Goal: Communication & Community: Ask a question

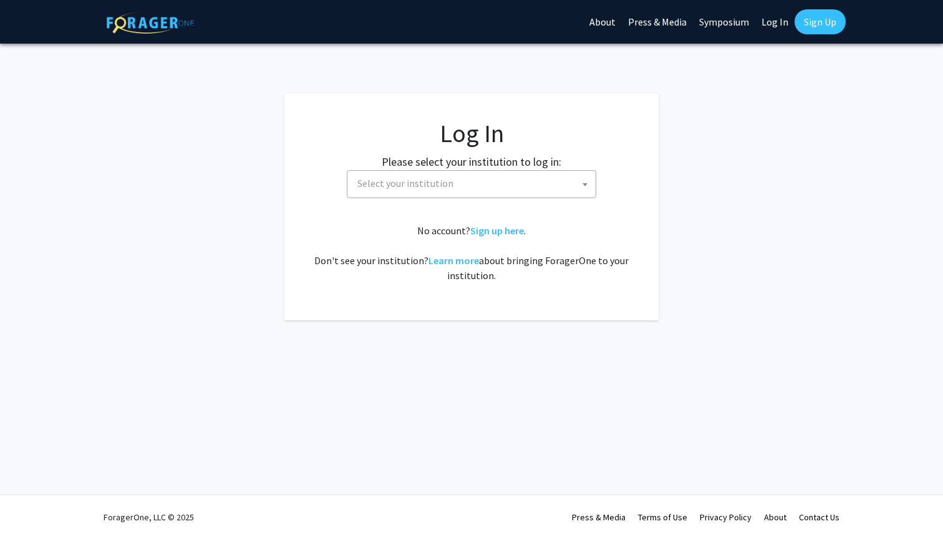
select select
click at [473, 188] on span "Select your institution" at bounding box center [473, 184] width 243 height 26
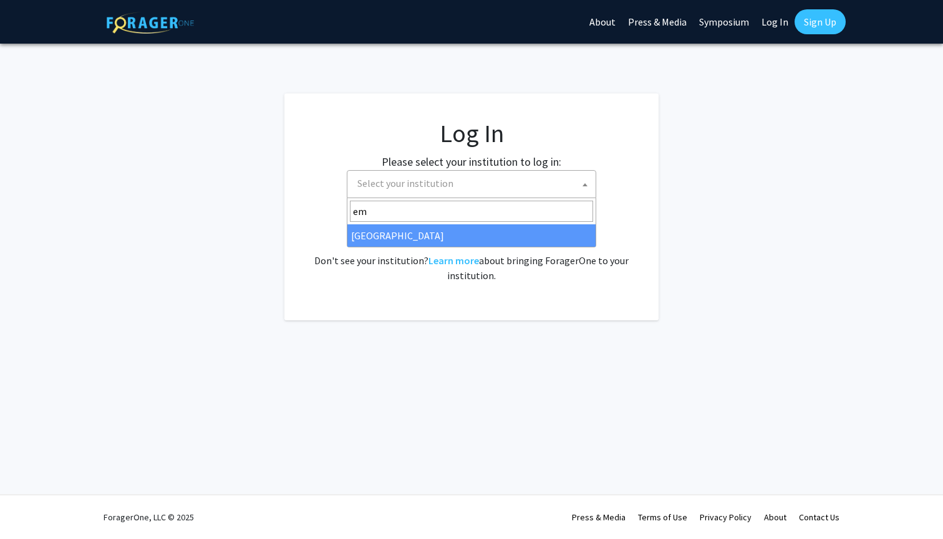
type input "emo"
select select "12"
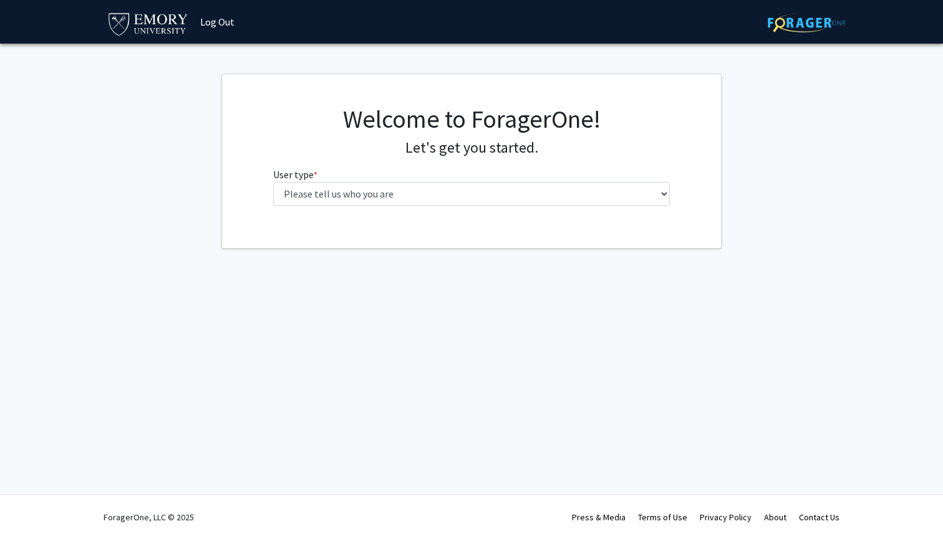
click at [383, 205] on div "Welcome to ForagerOne! Let's get you started. User type * required Please tell …" at bounding box center [472, 160] width 416 height 112
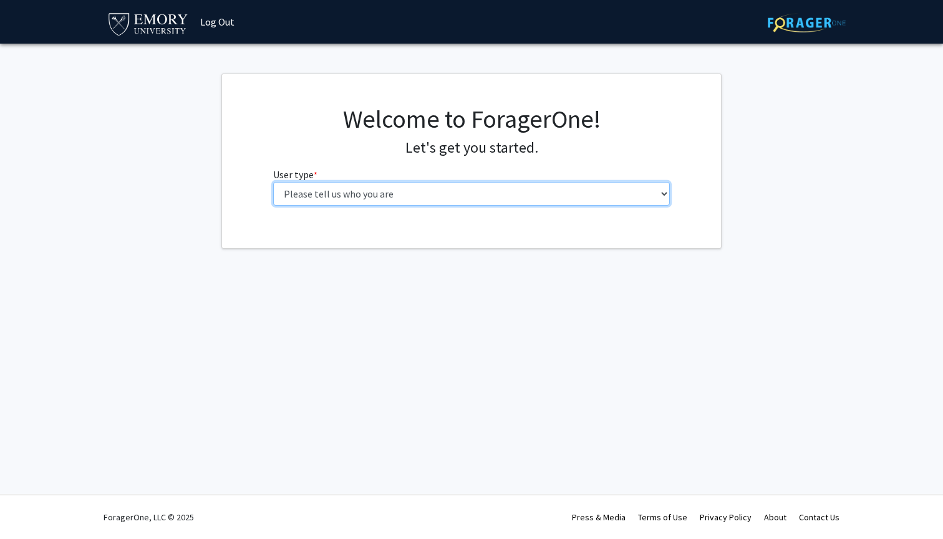
select select "1: undergrad"
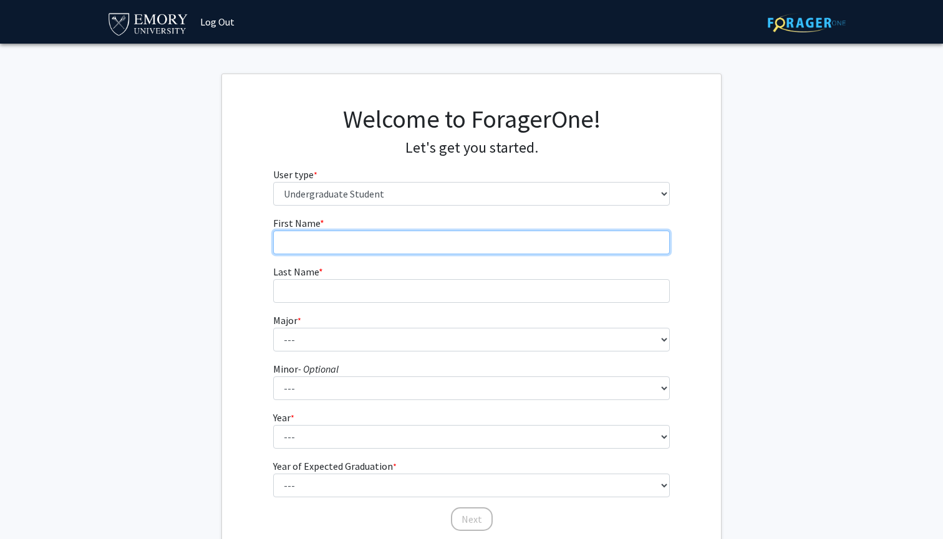
click at [380, 244] on input "First Name * required" at bounding box center [471, 243] width 397 height 24
click at [366, 242] on input "Sadei" at bounding box center [471, 243] width 397 height 24
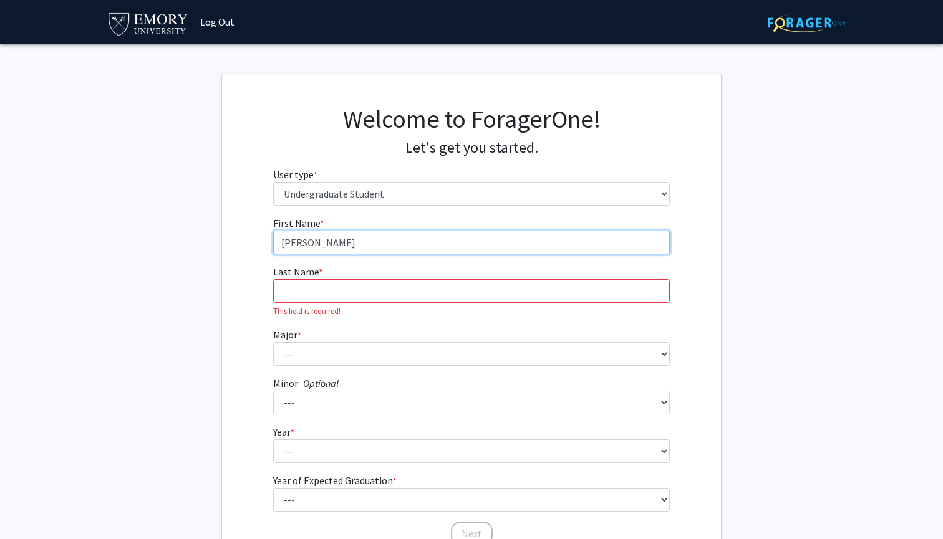
type input "[PERSON_NAME]"
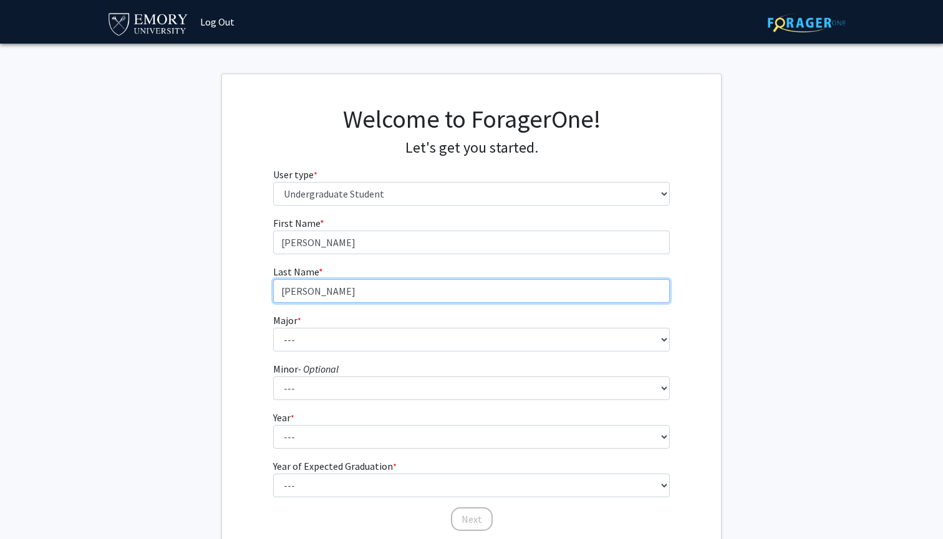
type input "[PERSON_NAME]"
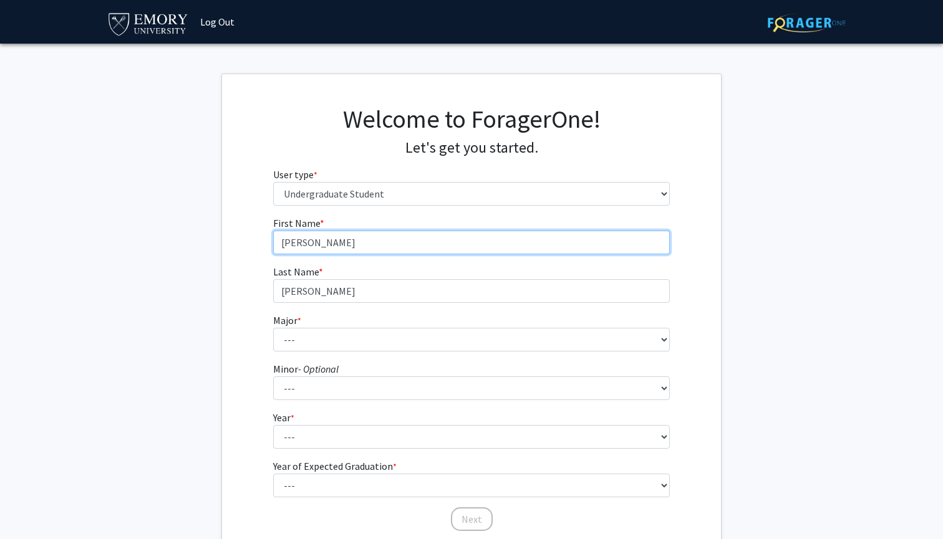
click at [365, 242] on input "[PERSON_NAME]" at bounding box center [471, 243] width 397 height 24
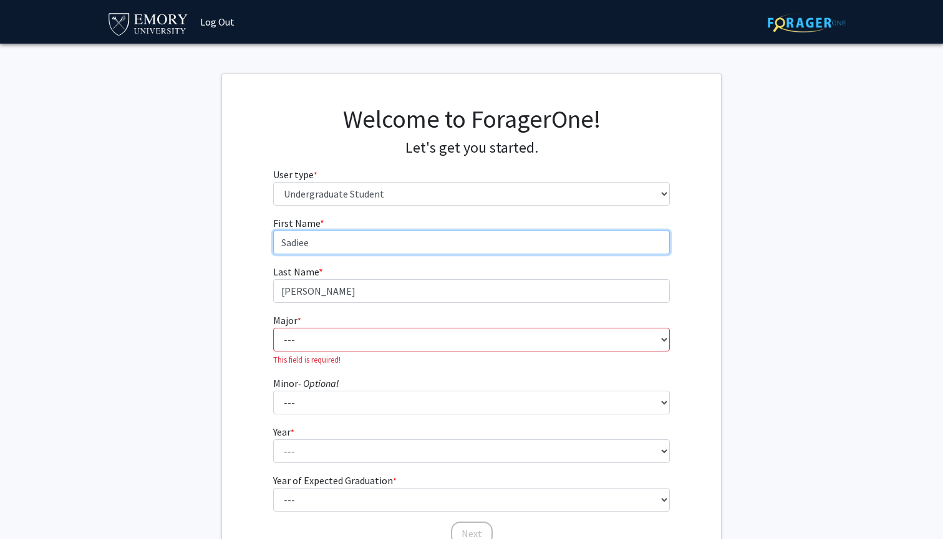
type input "[PERSON_NAME]"
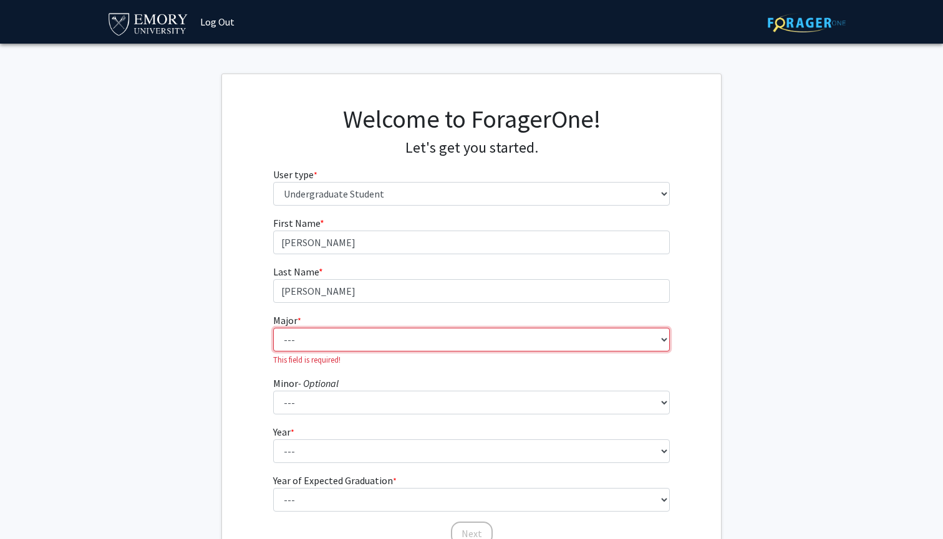
select select "56: 1016"
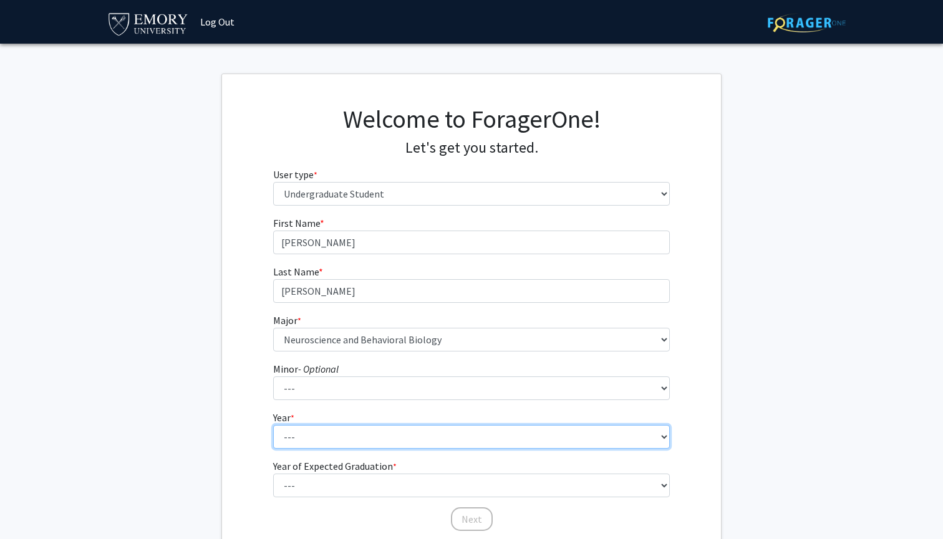
select select "4: senior"
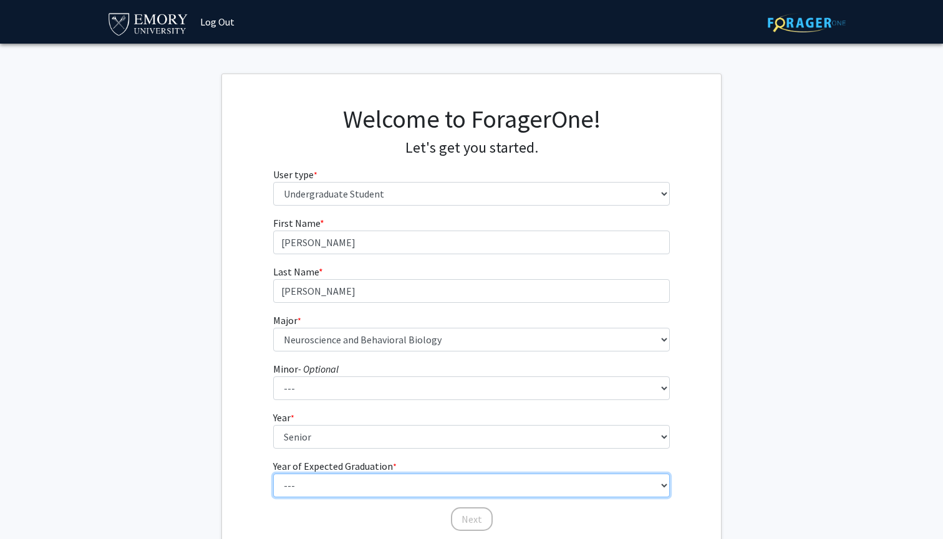
click at [300, 476] on select "--- 2025 2026 2027 2028 2029 2030 2031 2032 2033 2034" at bounding box center [471, 486] width 397 height 24
select select "2: 2026"
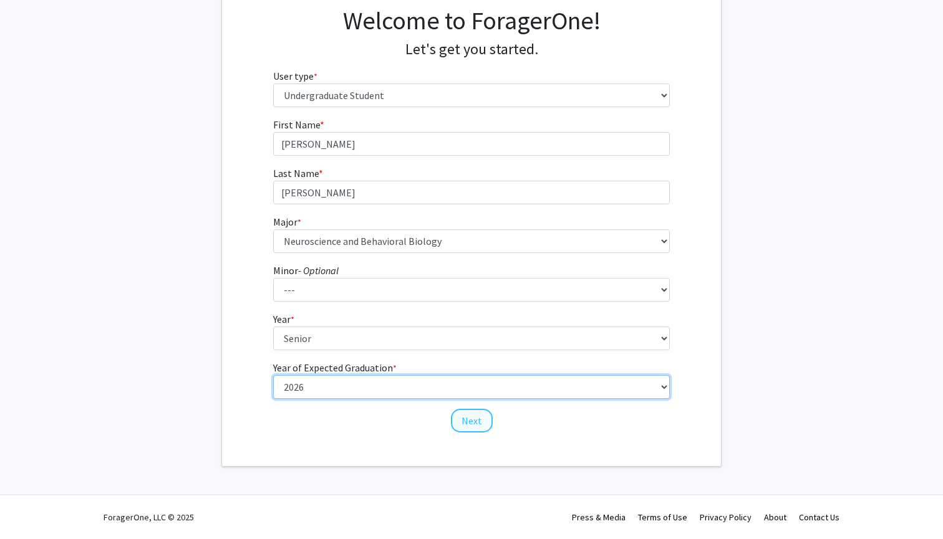
scroll to position [98, 0]
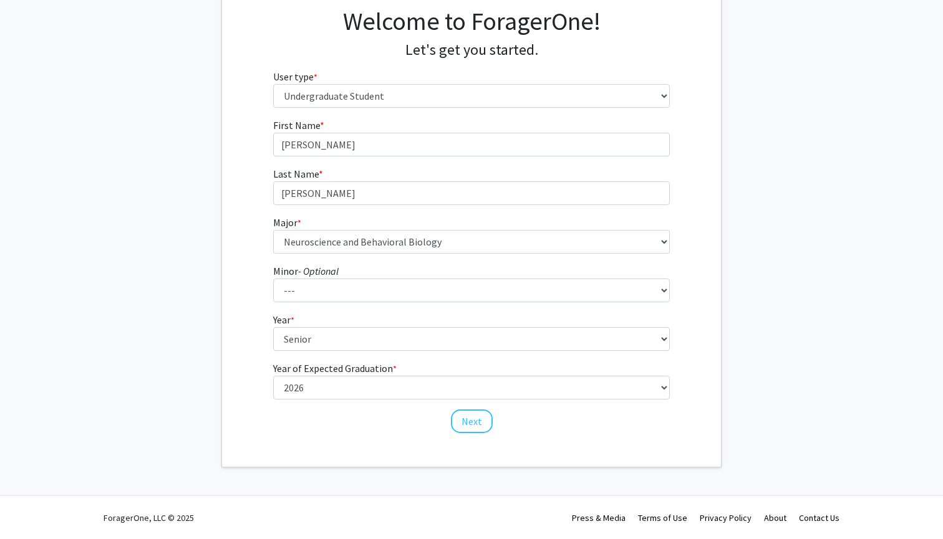
click at [469, 415] on button "Next" at bounding box center [472, 422] width 42 height 24
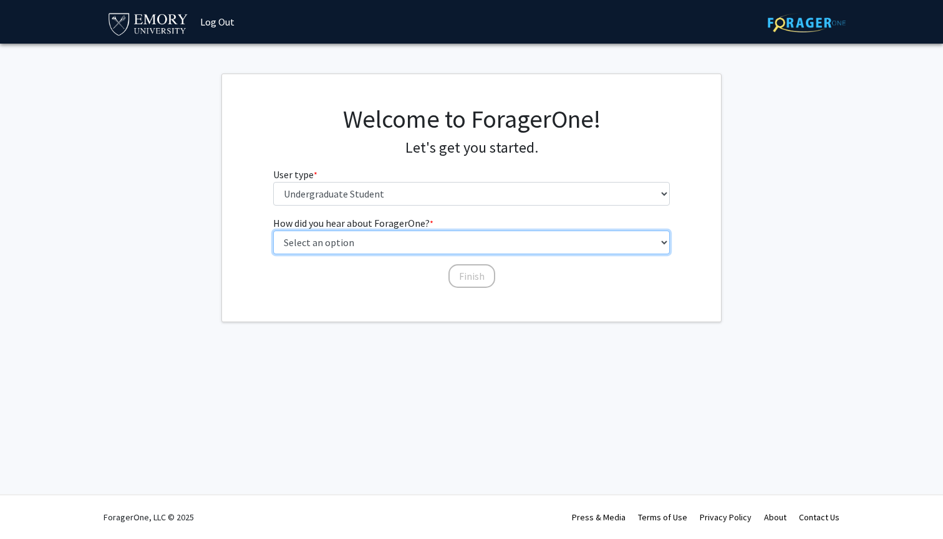
select select "3: university_website"
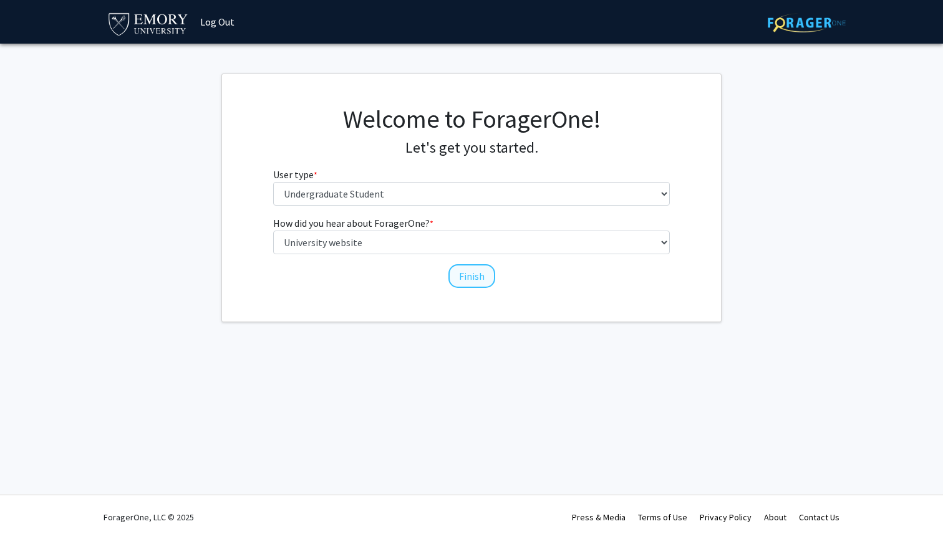
click at [461, 271] on button "Finish" at bounding box center [471, 276] width 47 height 24
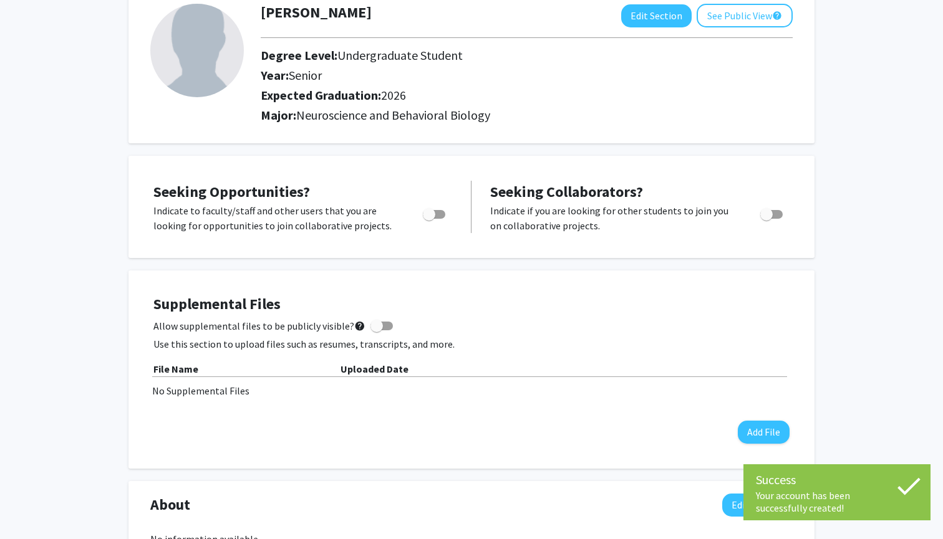
scroll to position [89, 0]
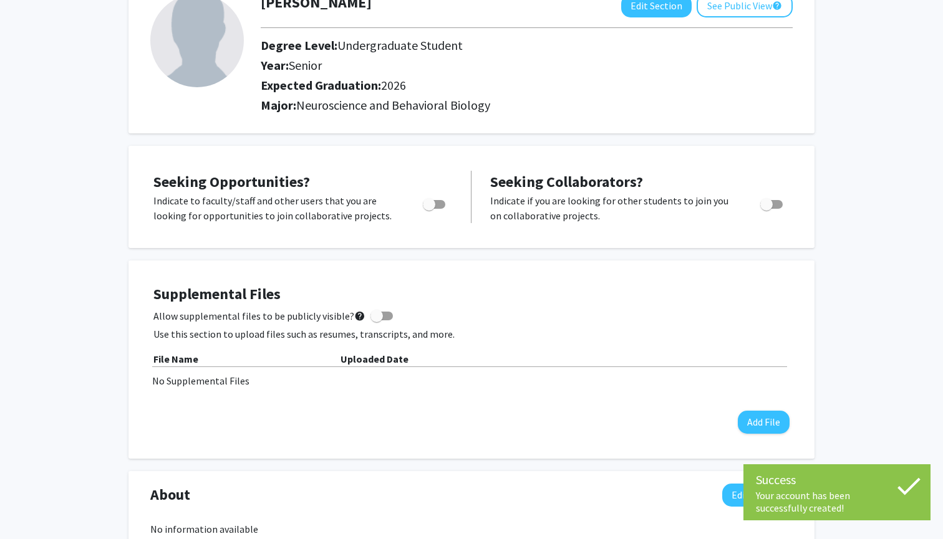
click at [444, 207] on span "Toggle" at bounding box center [434, 204] width 22 height 9
click at [429, 209] on input "Are you actively seeking opportunities?" at bounding box center [428, 209] width 1 height 1
checkbox input "true"
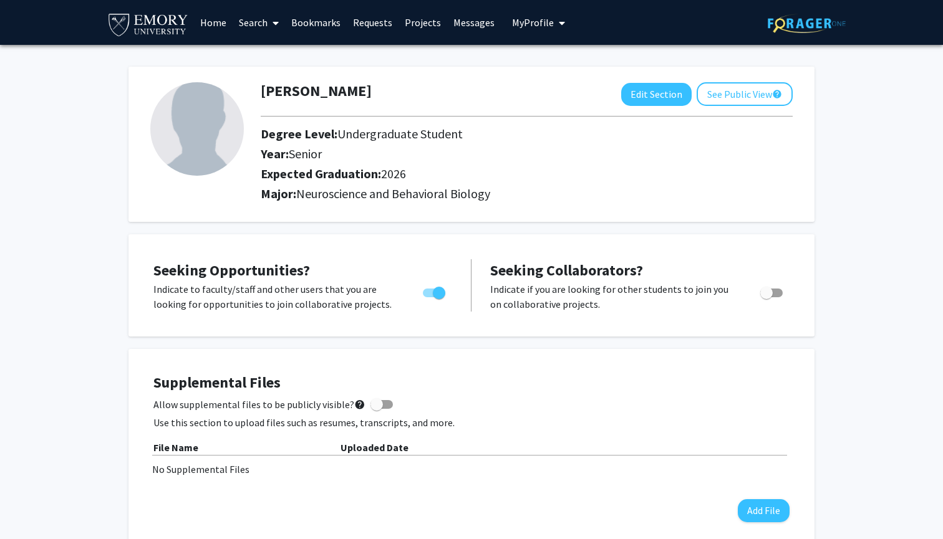
scroll to position [0, 0]
click at [259, 29] on link "Search" at bounding box center [259, 23] width 52 height 44
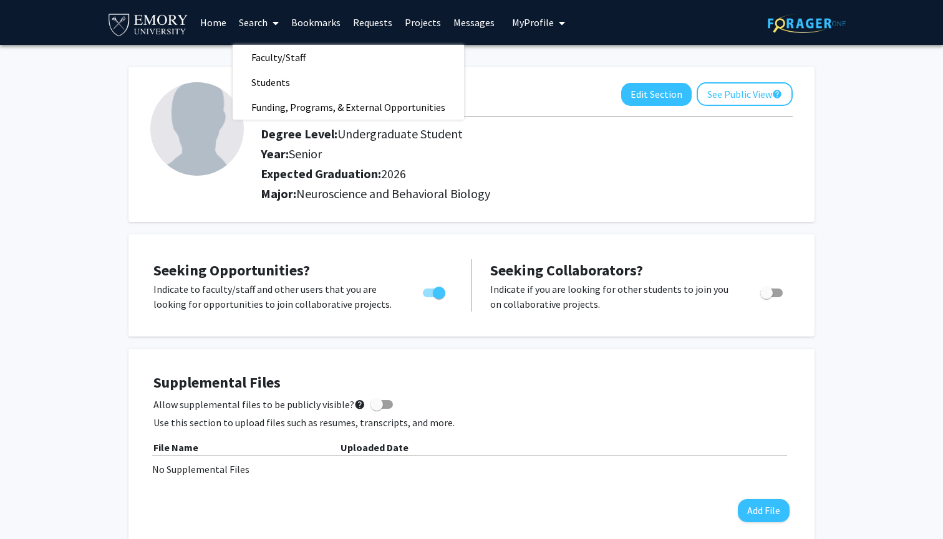
click at [221, 27] on link "Home" at bounding box center [213, 23] width 39 height 44
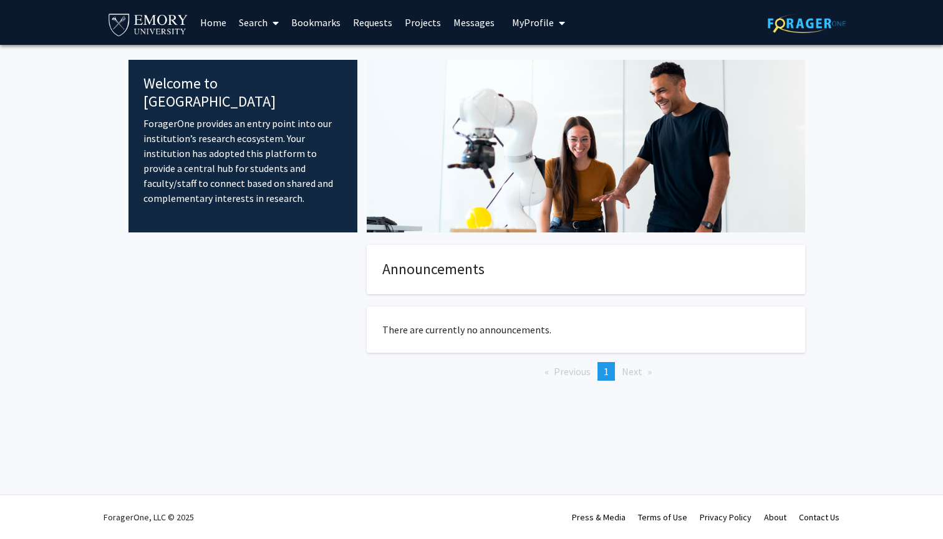
click at [272, 15] on span at bounding box center [272, 23] width 11 height 44
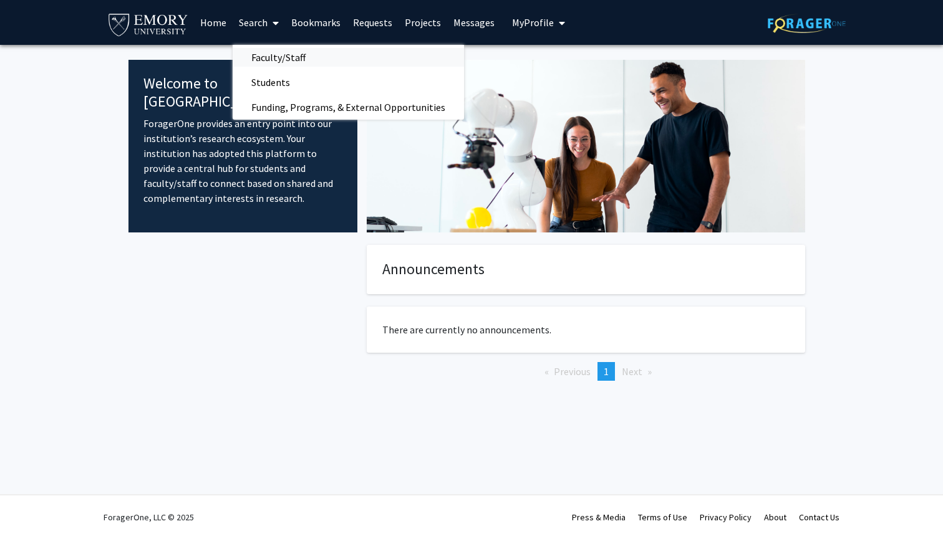
click at [267, 52] on span "Faculty/Staff" at bounding box center [279, 57] width 92 height 25
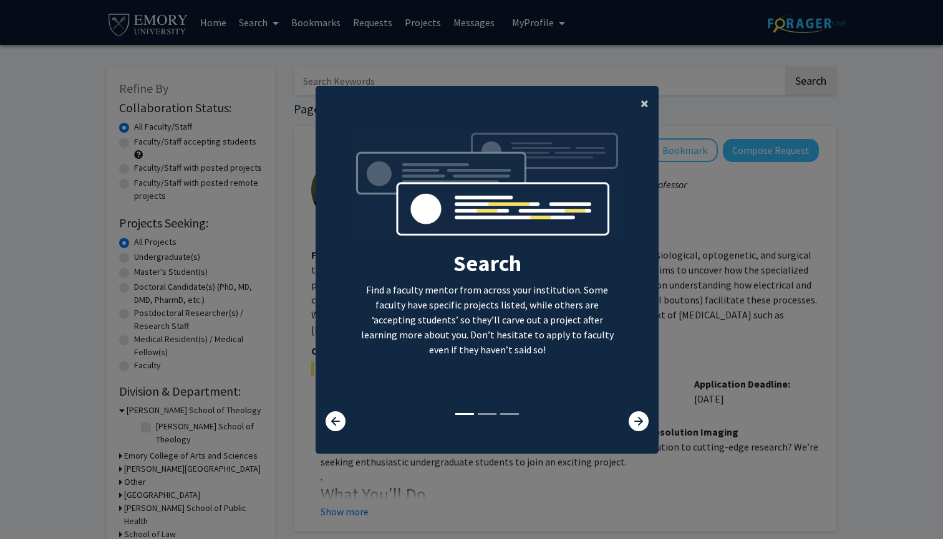
click at [655, 102] on button "×" at bounding box center [644, 103] width 28 height 35
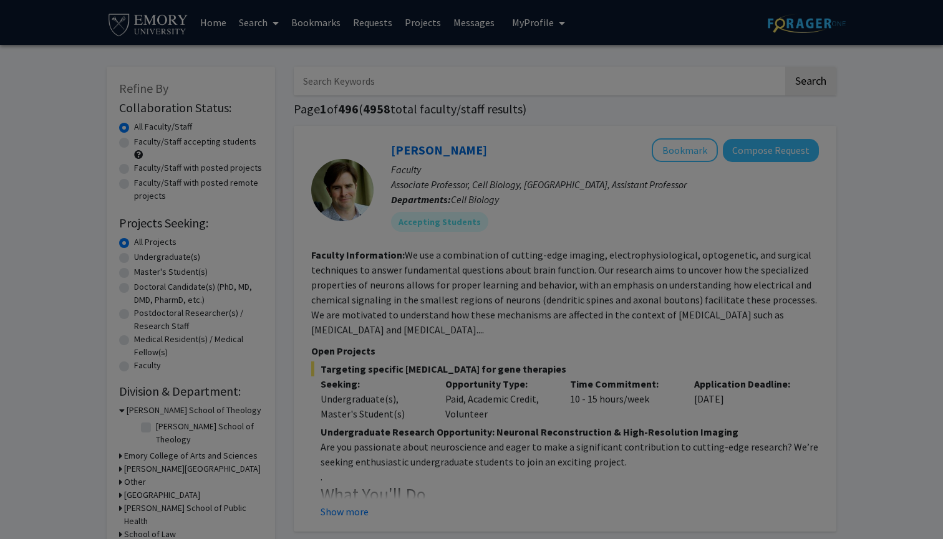
click at [651, 100] on div "Search Find a faculty mentor from across your institution. Some faculty have sp…" at bounding box center [487, 144] width 342 height 281
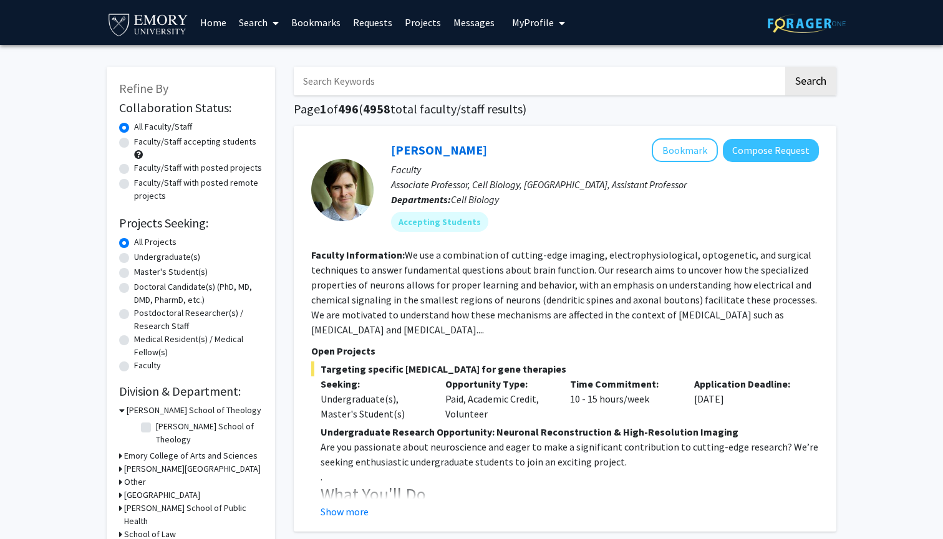
click at [217, 170] on label "Faculty/Staff with posted projects" at bounding box center [198, 167] width 128 height 13
click at [142, 170] on input "Faculty/Staff with posted projects" at bounding box center [138, 165] width 8 height 8
radio input "true"
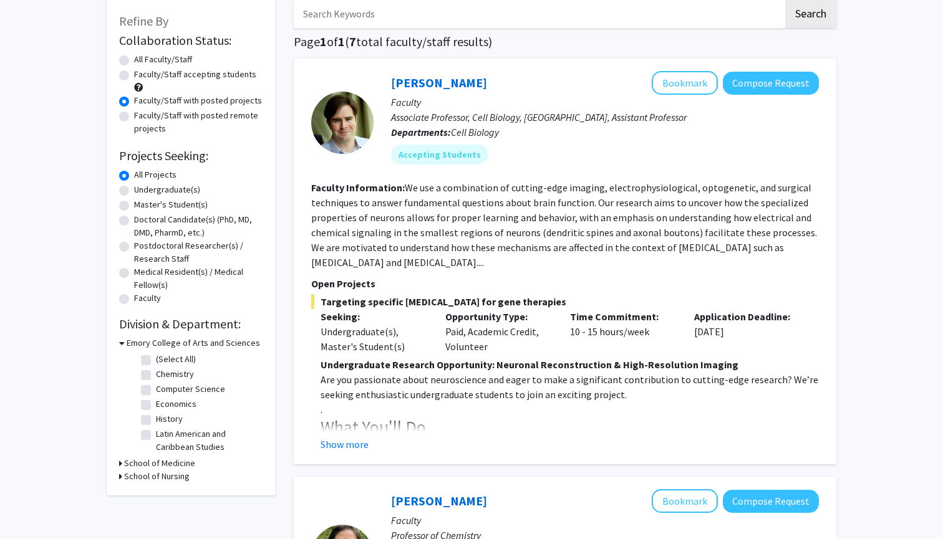
scroll to position [66, 0]
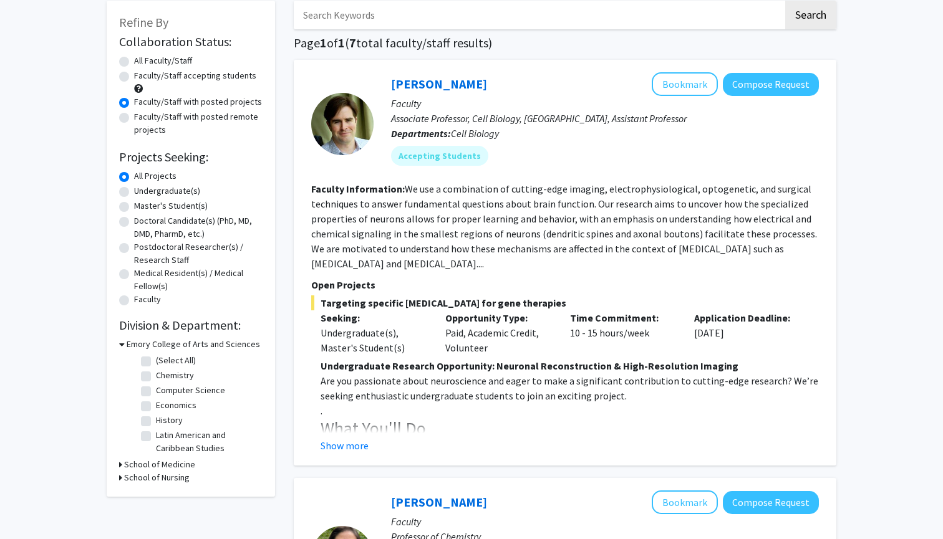
click at [329, 442] on button "Show more" at bounding box center [344, 445] width 48 height 15
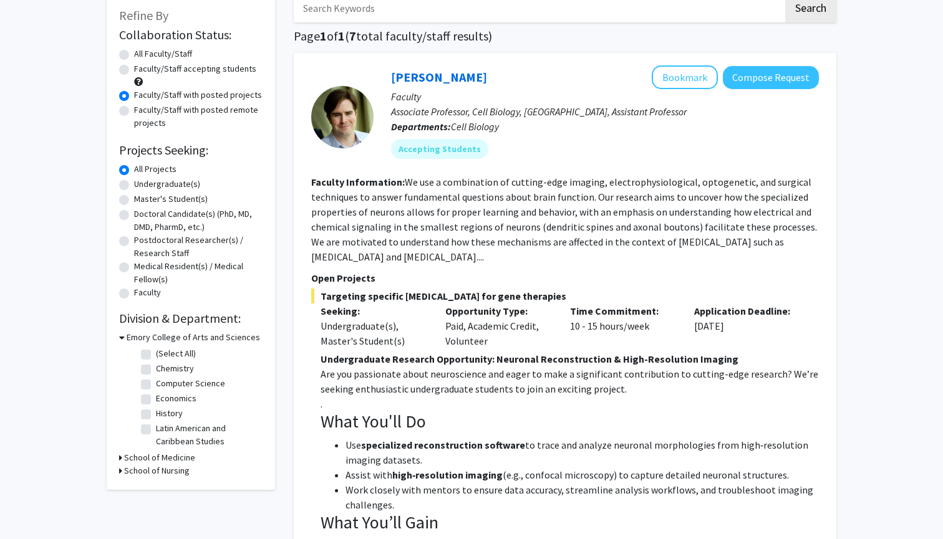
scroll to position [112, 0]
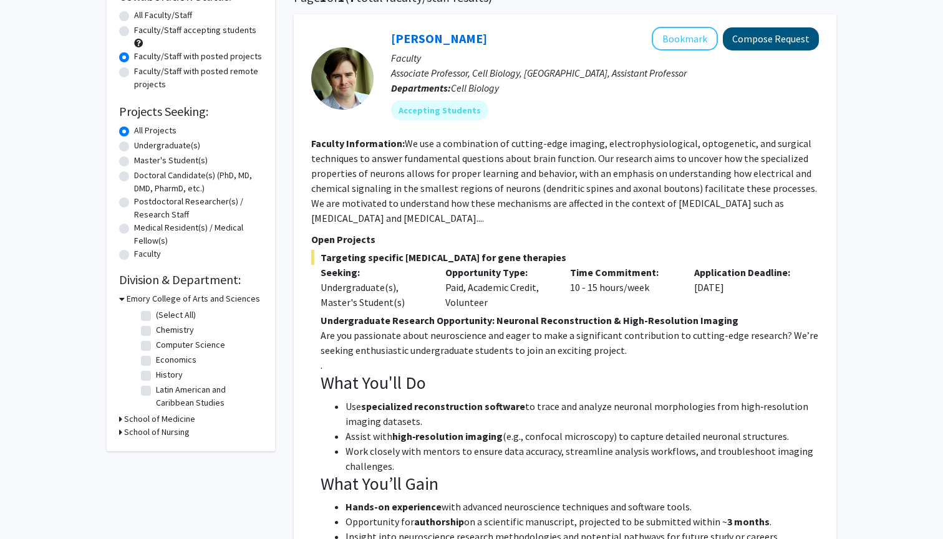
click at [754, 37] on button "Compose Request" at bounding box center [770, 38] width 96 height 23
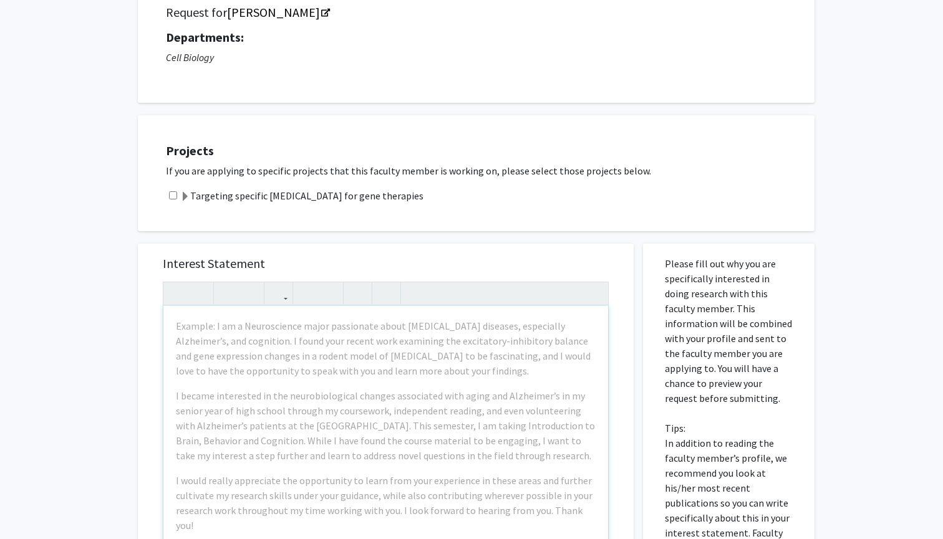
scroll to position [164, 0]
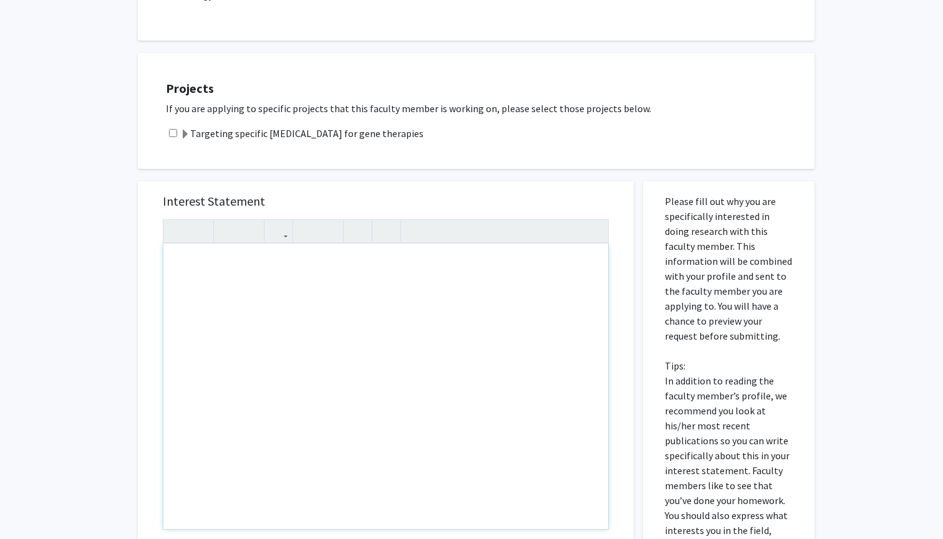
click at [411, 164] on div "Projects If you are applying to specific projects that this faculty member is w…" at bounding box center [476, 111] width 676 height 116
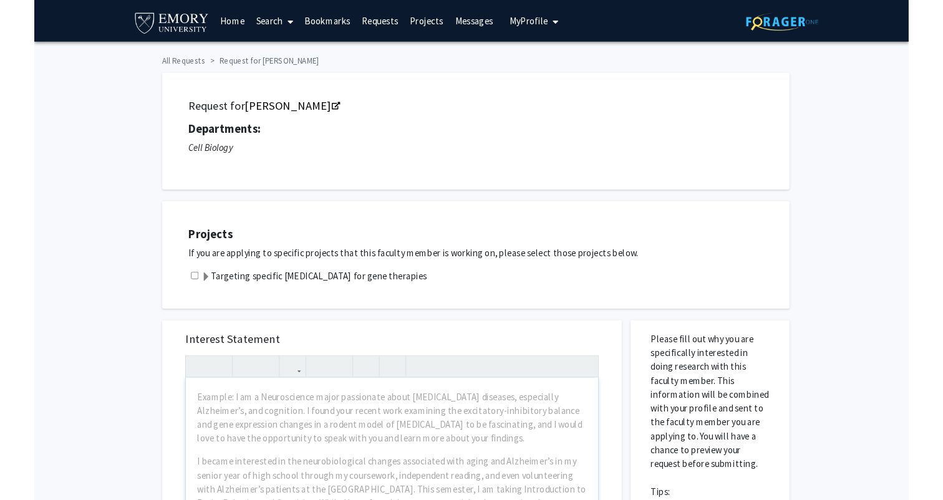
scroll to position [0, 0]
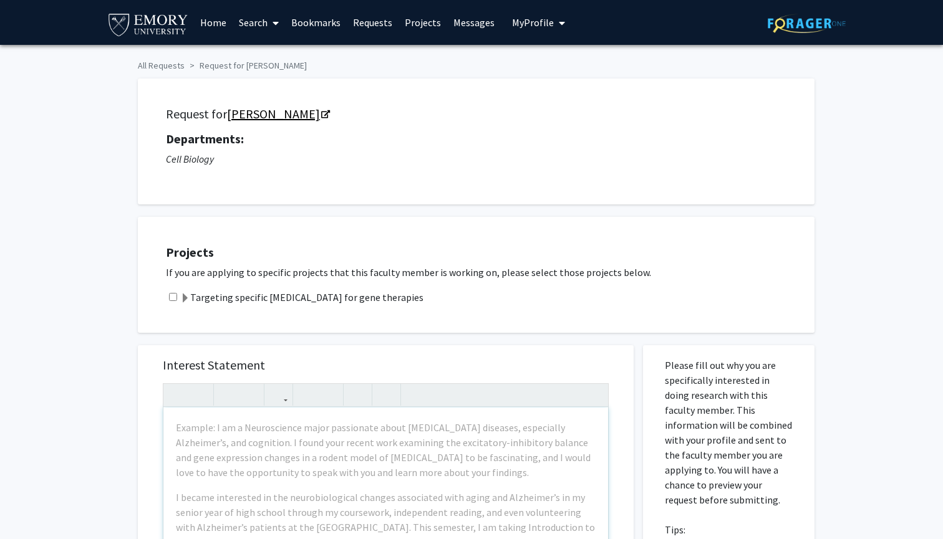
click at [321, 118] on icon "Opens in a new tab" at bounding box center [325, 115] width 9 height 8
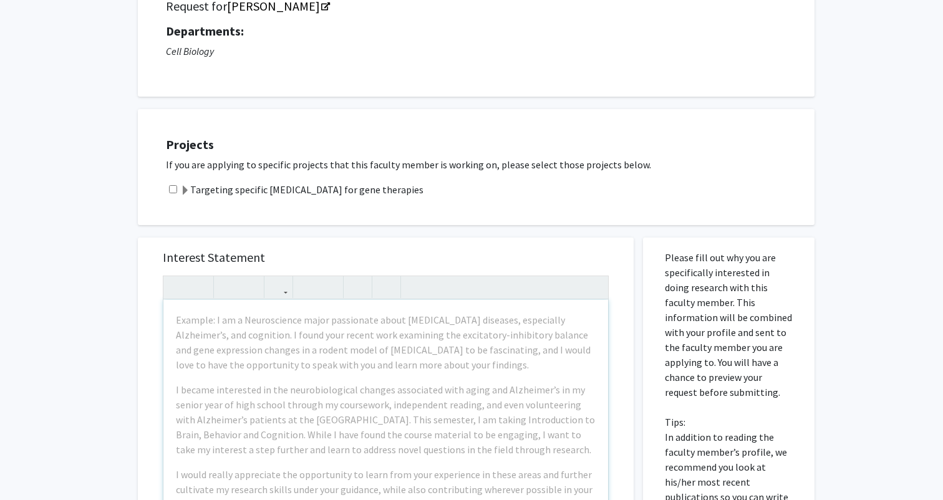
scroll to position [128, 0]
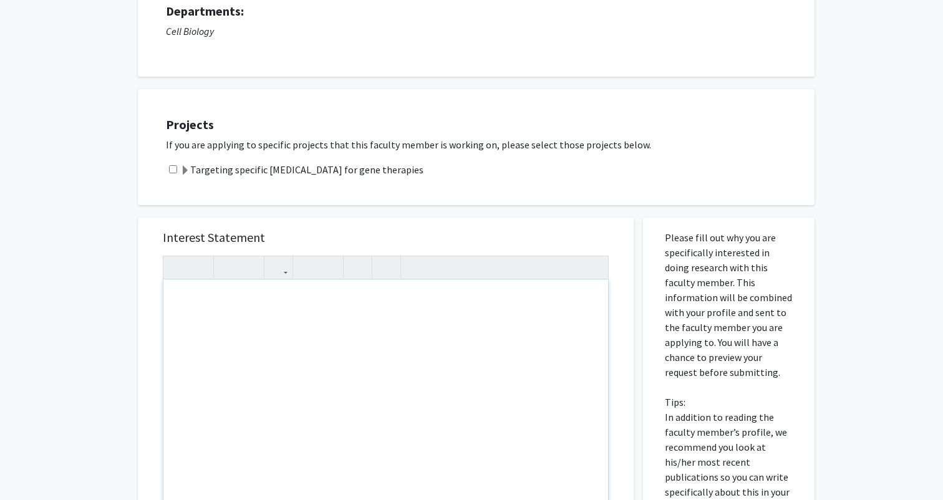
paste div "Note to users with screen readers: Please press Alt+0 or Option+0 to deactivate…"
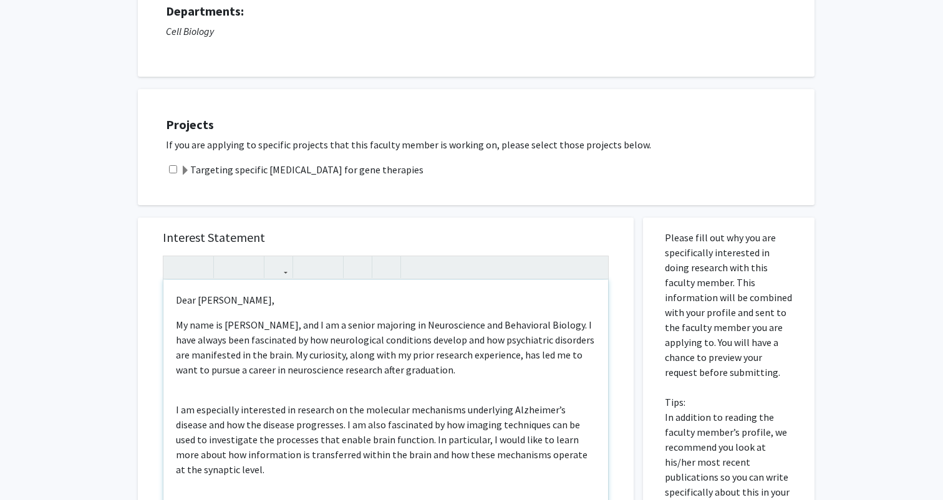
type textarea "<l>Ipsu Do. Sitam,</c><a>El sedd ei Tempo Incididun, utl E do m aliqua enimadmi…"
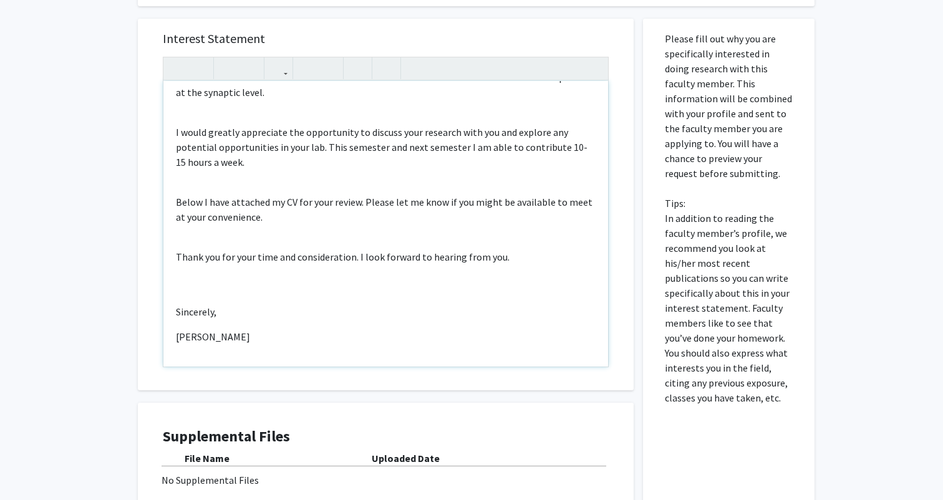
scroll to position [262, 0]
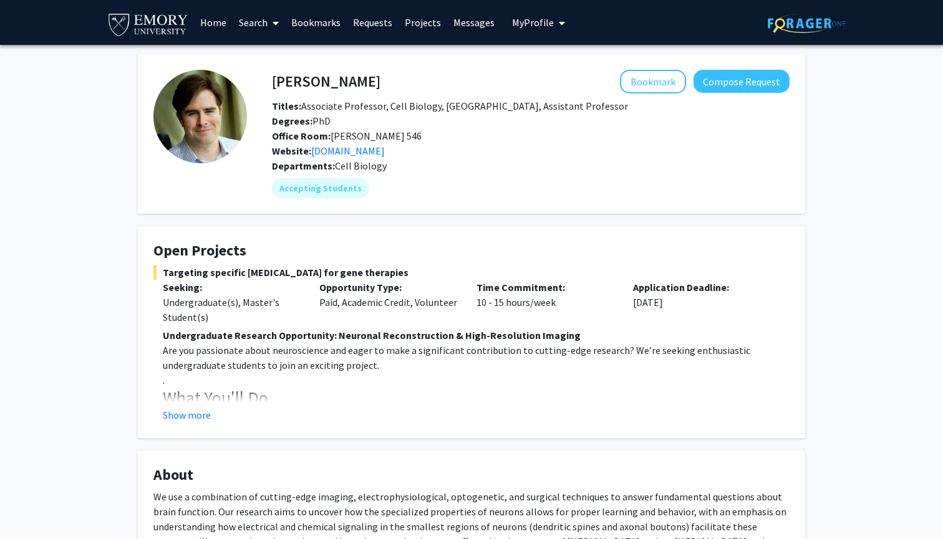
click at [309, 82] on h4 "[PERSON_NAME]" at bounding box center [326, 81] width 108 height 23
click at [324, 151] on link "rowlab.org" at bounding box center [348, 151] width 74 height 12
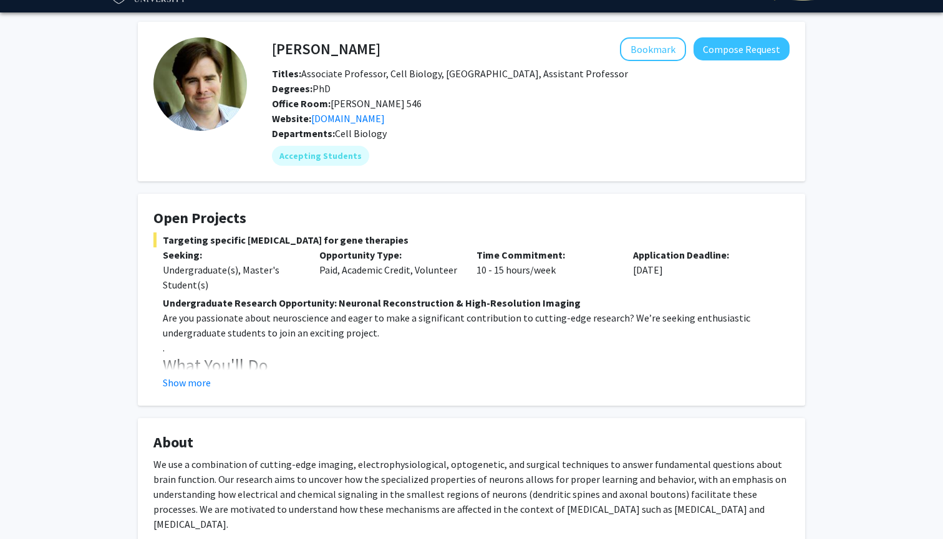
click at [186, 396] on fg-card "Open Projects Targeting specific brain cell for gene therapies Seeking: Undergr…" at bounding box center [471, 300] width 667 height 212
click at [185, 393] on fg-card "Open Projects Targeting specific brain cell for gene therapies Seeking: Undergr…" at bounding box center [471, 300] width 667 height 212
click at [183, 388] on button "Show more" at bounding box center [187, 382] width 48 height 15
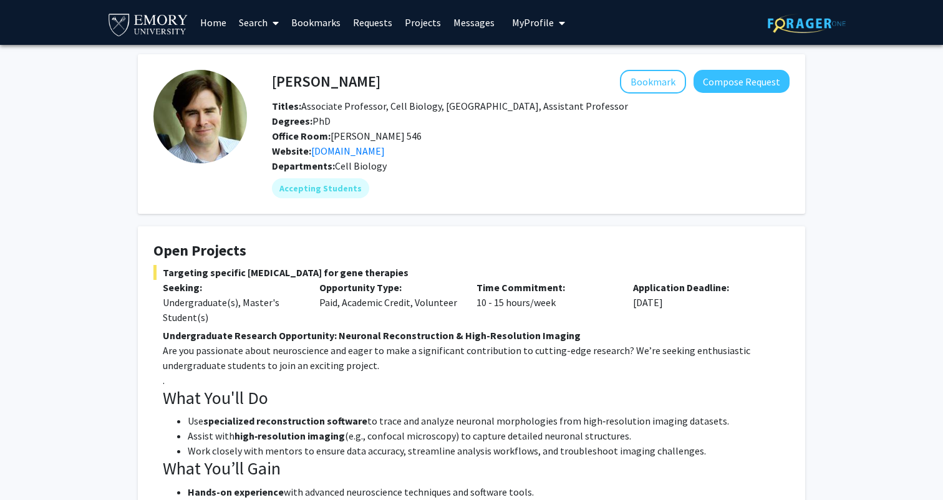
scroll to position [0, 0]
click at [342, 155] on link "rowlab.org" at bounding box center [348, 151] width 74 height 12
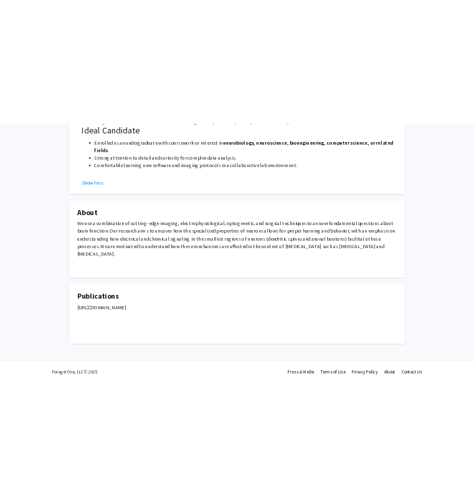
scroll to position [526, 0]
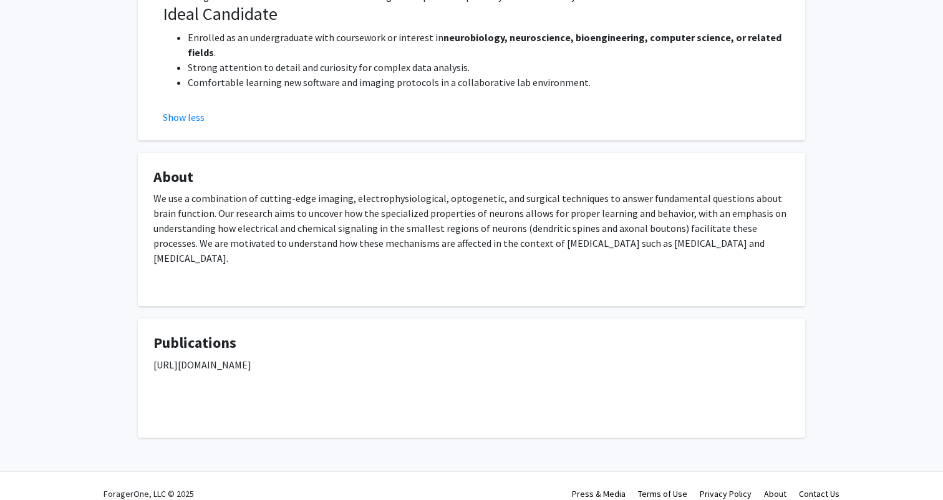
click at [201, 357] on p "https://scholar.google.com/citations?user=L4_KlLcAAAAJ&hl=en&oi=ao" at bounding box center [471, 364] width 636 height 15
copy p "scholar.google.com"
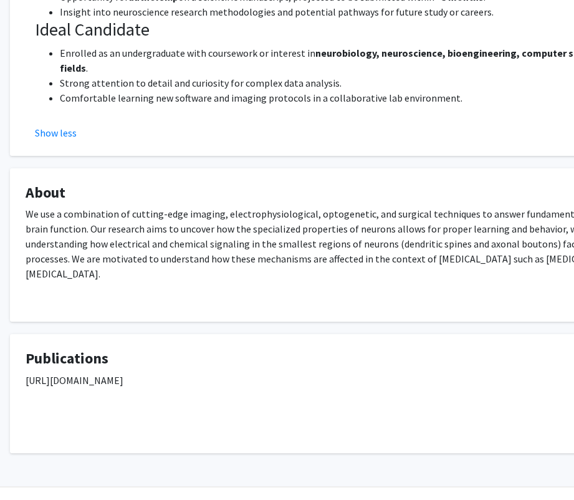
scroll to position [509, 31]
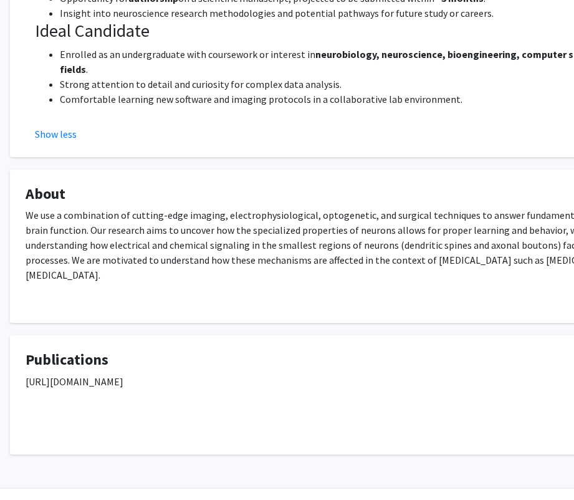
click at [183, 188] on h4 "About" at bounding box center [344, 194] width 636 height 18
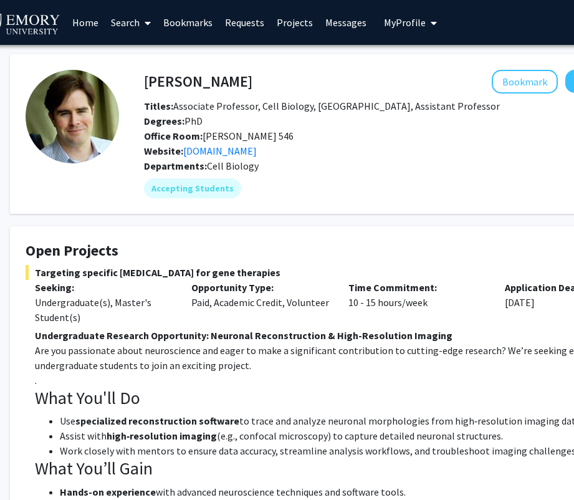
scroll to position [0, 31]
click at [246, 151] on div "Website: rowlab.org" at bounding box center [403, 150] width 536 height 15
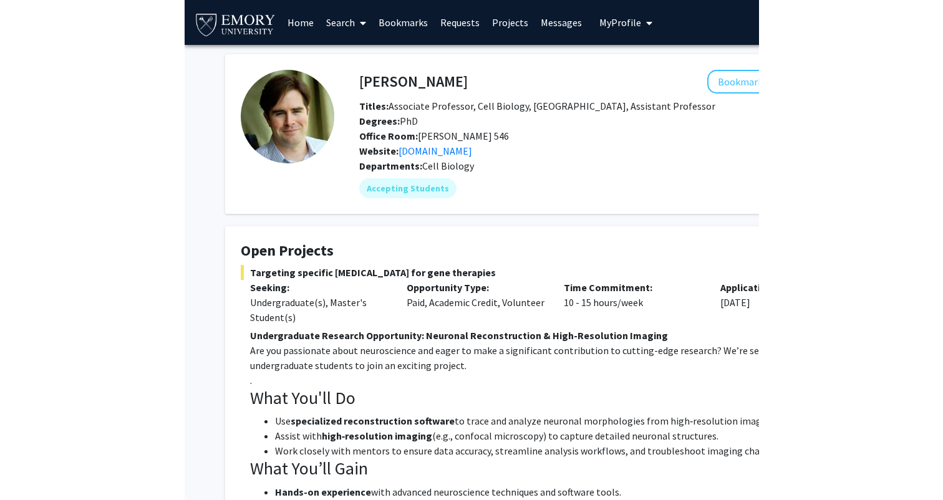
scroll to position [0, 0]
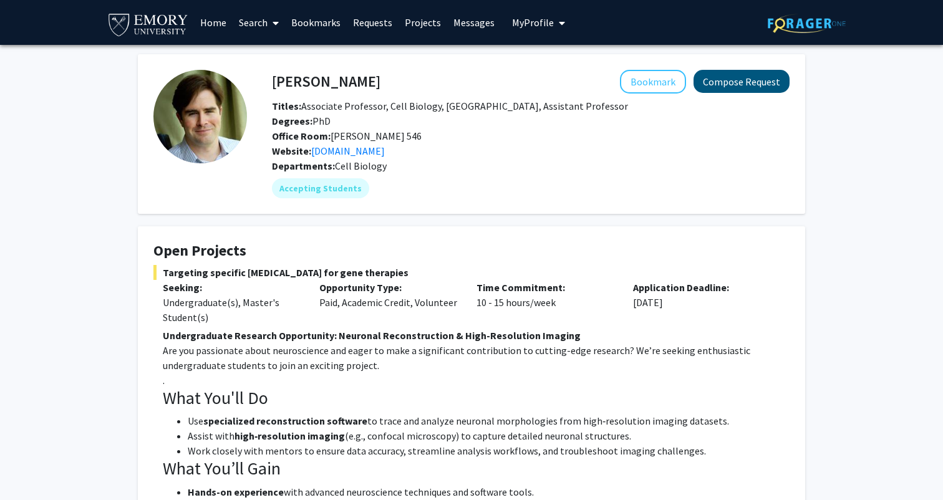
click at [751, 82] on button "Compose Request" at bounding box center [741, 81] width 96 height 23
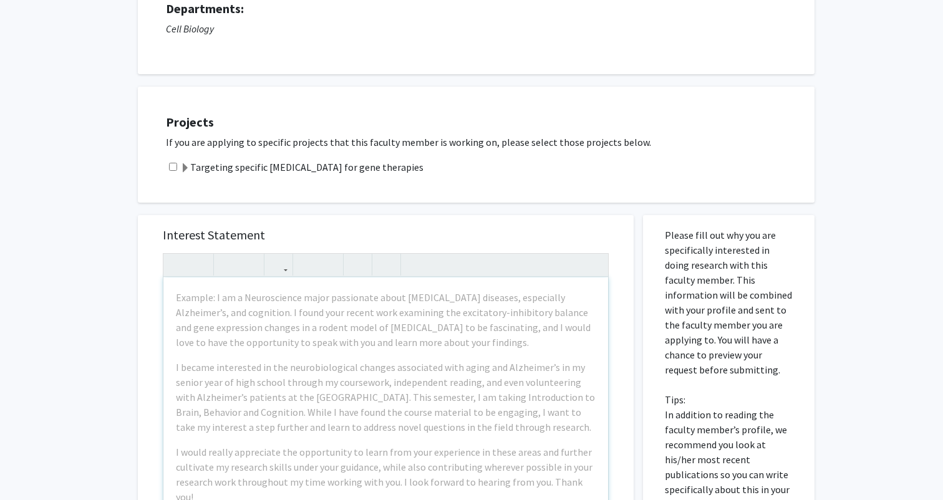
click at [374, 357] on div "Example: I am a Neuroscience major passionate about [MEDICAL_DATA] diseases, es…" at bounding box center [385, 420] width 444 height 286
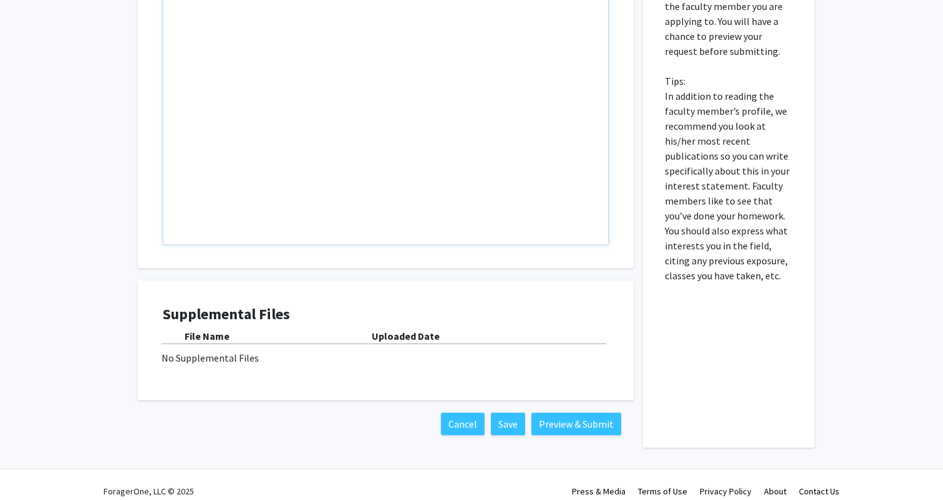
scroll to position [449, 0]
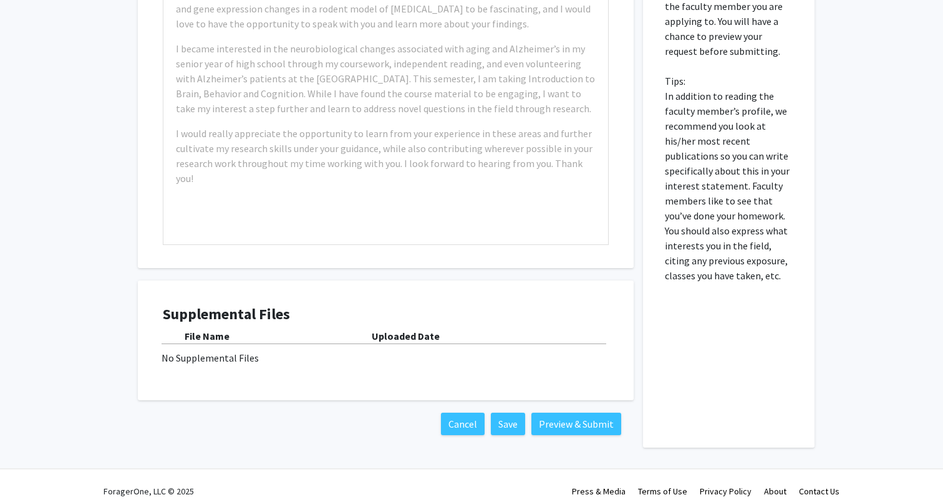
click at [209, 373] on div "Supplemental Files File Name Uploaded Date No Supplemental Files" at bounding box center [386, 340] width 446 height 70
click at [197, 352] on div "No Supplemental Files" at bounding box center [385, 357] width 448 height 15
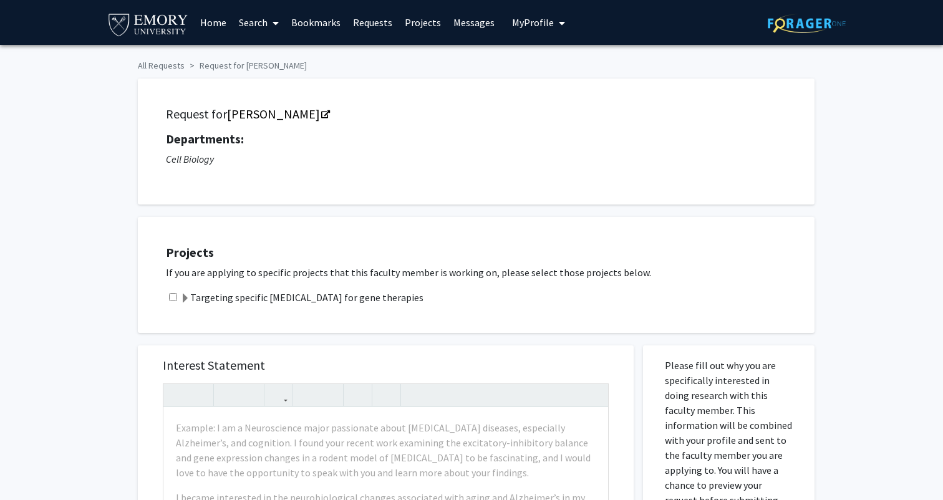
scroll to position [0, 0]
click at [516, 24] on span "My Profile" at bounding box center [533, 22] width 42 height 12
click at [542, 52] on div "Sadie Slomovitz View Profile Account Settings Log Out" at bounding box center [576, 87] width 137 height 84
click at [544, 56] on div "Sadie Slomovitz View Profile" at bounding box center [574, 64] width 107 height 27
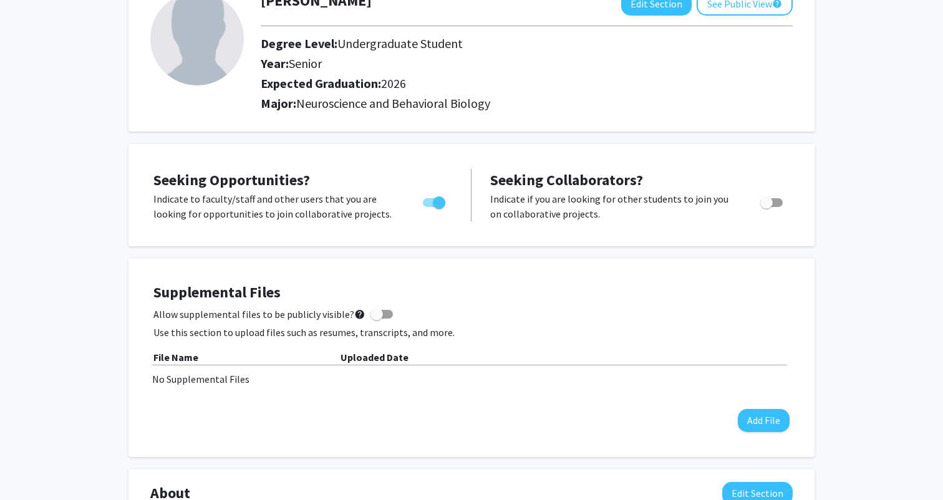
scroll to position [95, 0]
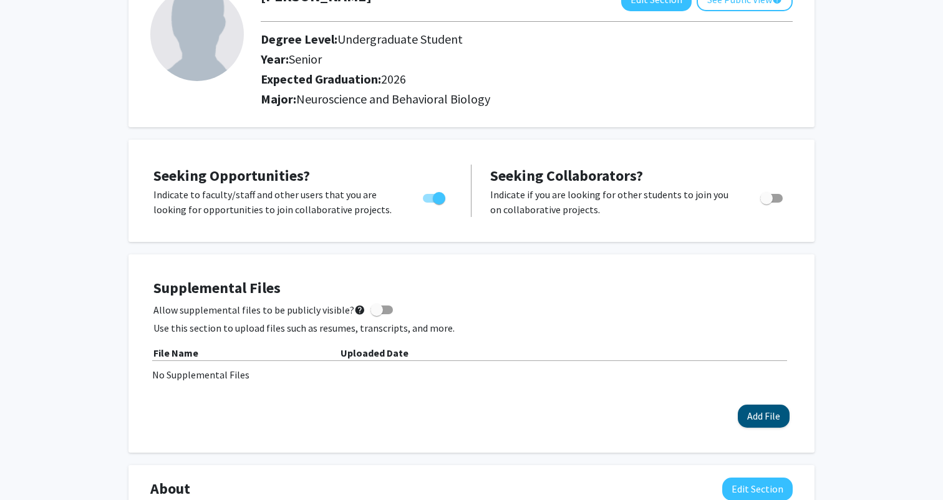
click at [759, 421] on button "Add File" at bounding box center [763, 416] width 52 height 23
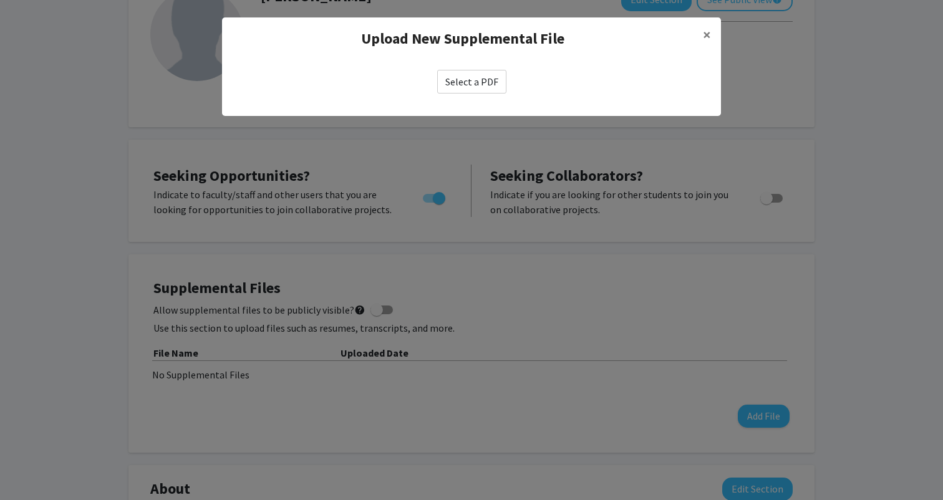
click at [475, 61] on div "Select a PDF" at bounding box center [471, 82] width 499 height 44
click at [477, 76] on label "Select a PDF" at bounding box center [471, 82] width 69 height 24
click at [0, 0] on input "Select a PDF" at bounding box center [0, 0] width 0 height 0
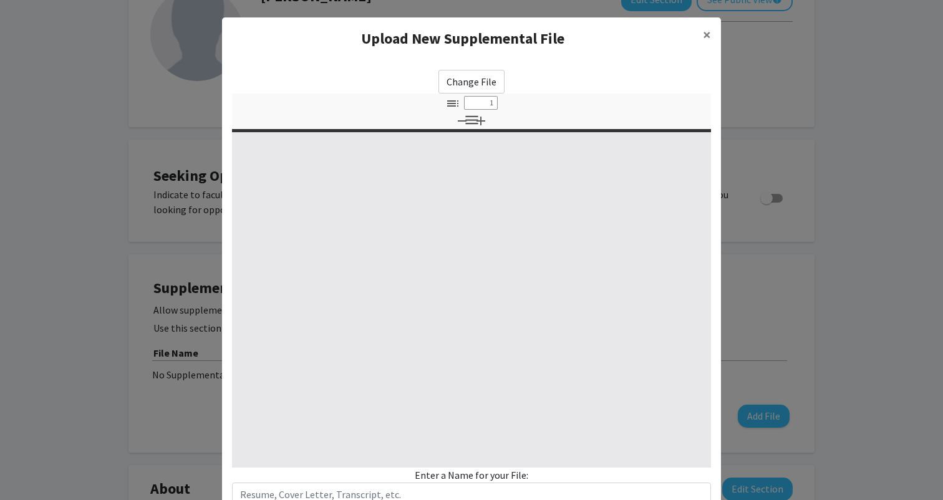
select select "custom"
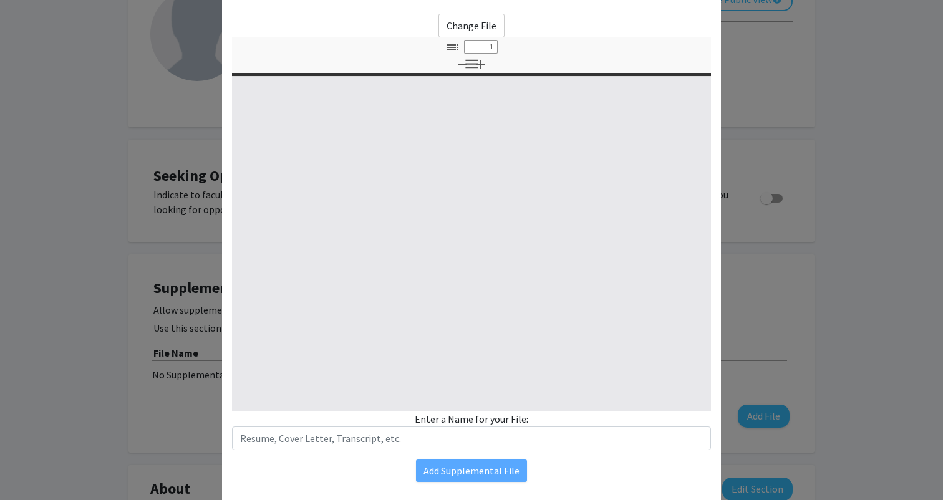
type input "0"
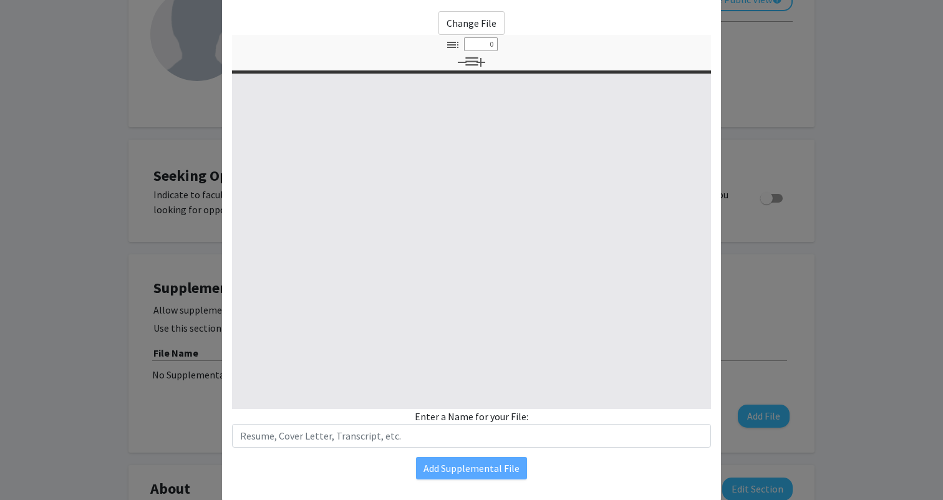
select select "custom"
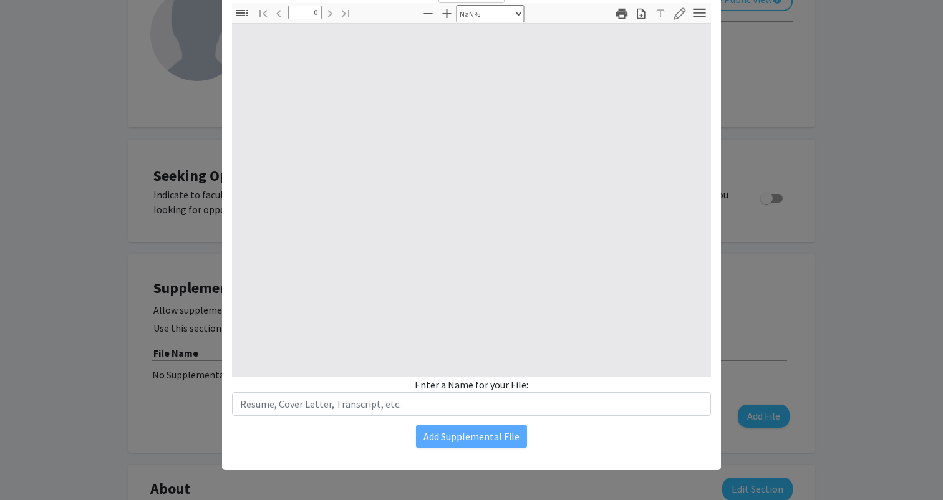
type input "1"
select select "auto"
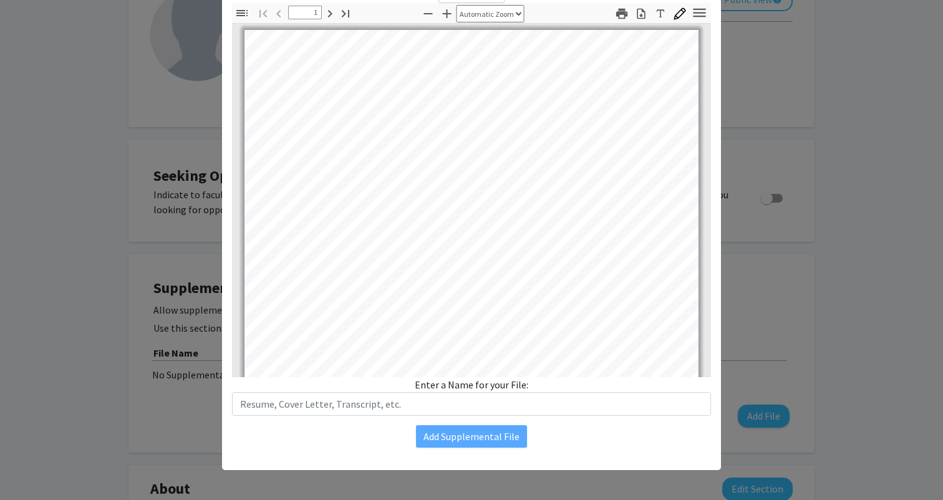
scroll to position [90, 0]
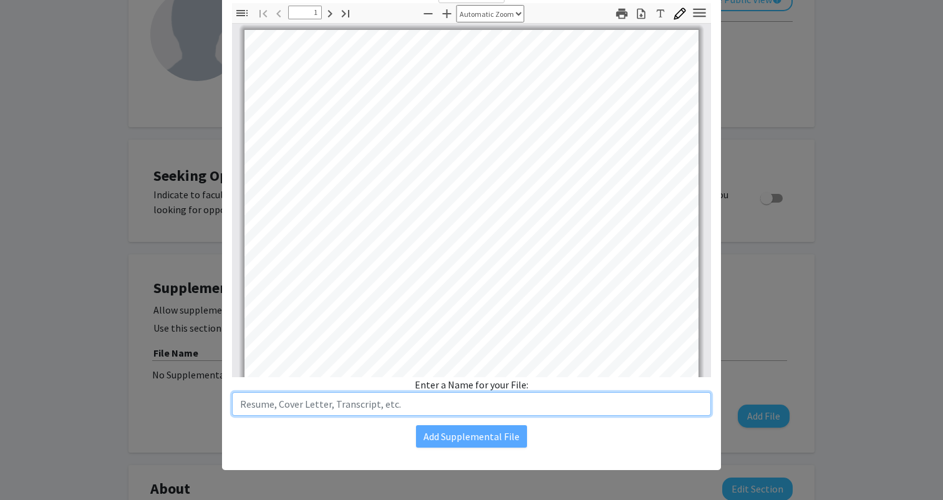
click at [352, 406] on input "text" at bounding box center [471, 404] width 479 height 24
type input "C"
type input "Sadie Slomovitz CV"
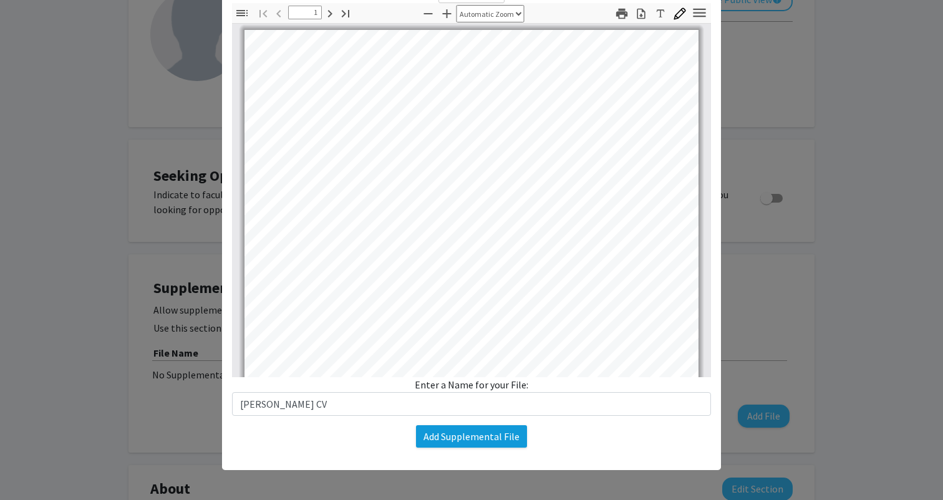
click at [452, 432] on button "Add Supplemental File" at bounding box center [471, 436] width 111 height 22
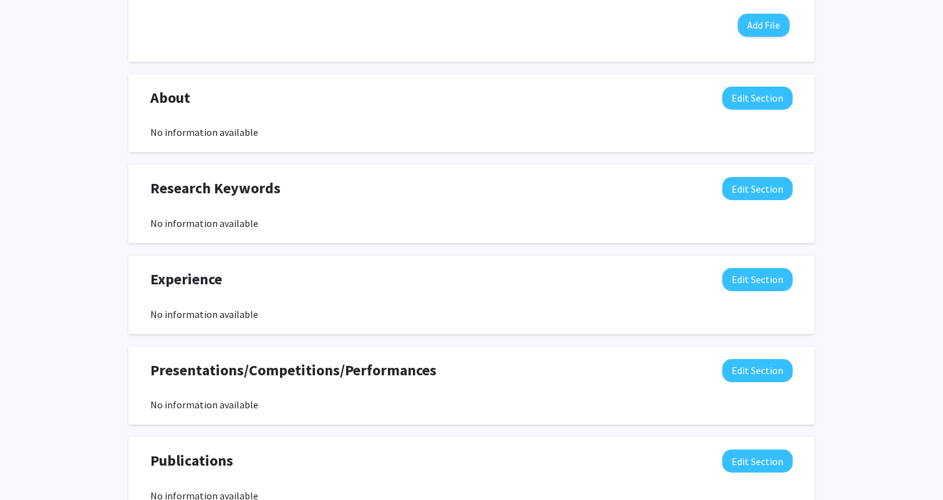
scroll to position [582, 0]
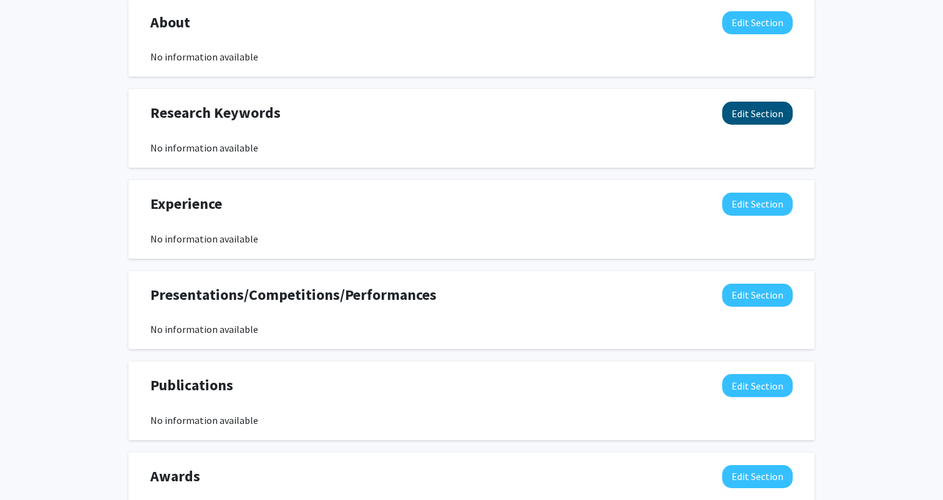
drag, startPoint x: 768, startPoint y: 90, endPoint x: 765, endPoint y: 108, distance: 17.7
click at [768, 90] on div "Research Keywords Edit Section No information available You may write a maximum…" at bounding box center [471, 128] width 686 height 79
click at [752, 151] on div "No information available" at bounding box center [471, 147] width 642 height 15
click at [752, 116] on button "Edit Section" at bounding box center [757, 113] width 70 height 23
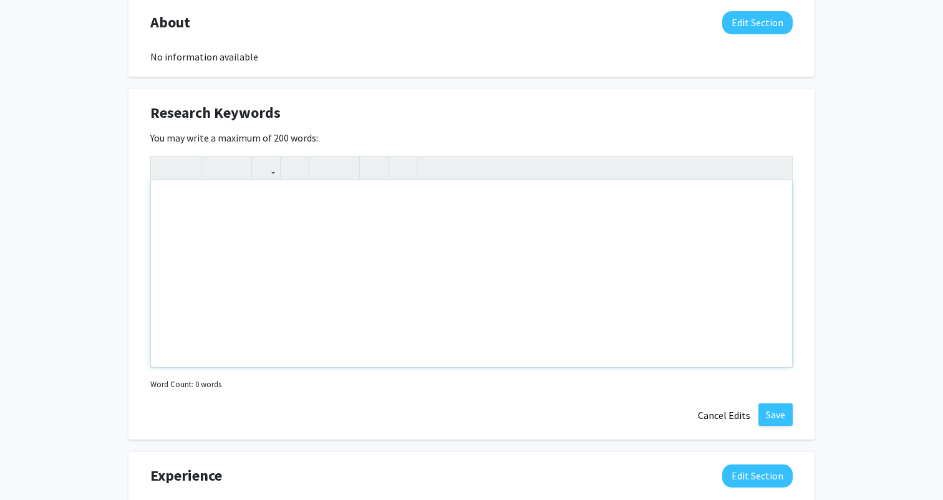
click at [526, 210] on div "Note to users with screen readers: Please deactivate our accessibility plugin f…" at bounding box center [471, 273] width 641 height 187
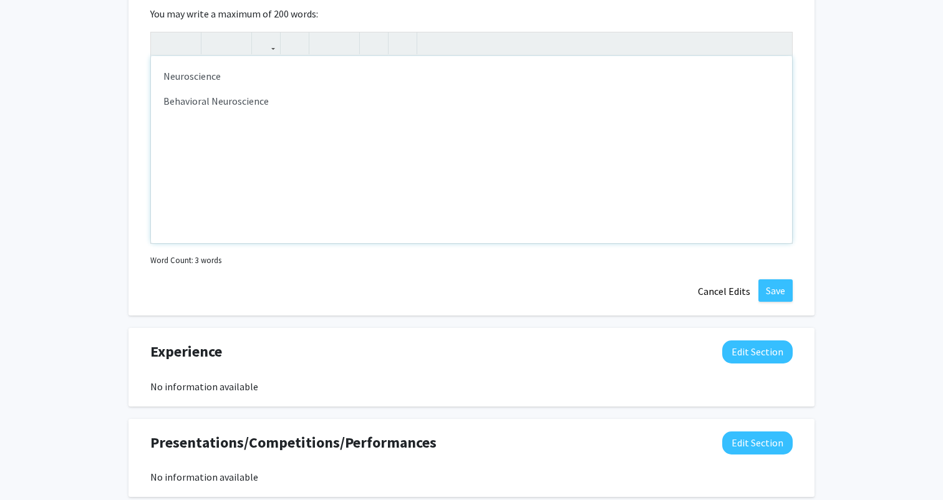
type textarea "<p>Neuroscience</p><p>Behavioral Neuroscience</p>"
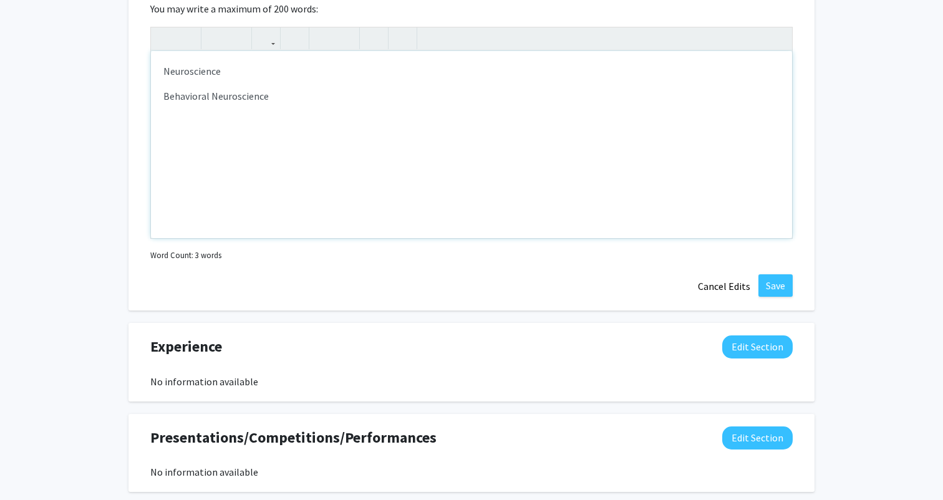
scroll to position [712, 0]
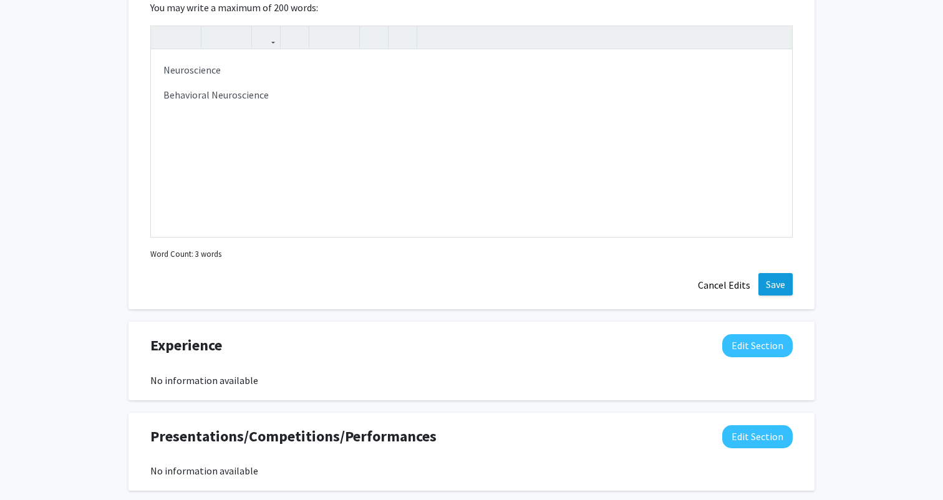
click at [775, 281] on button "Save" at bounding box center [775, 284] width 34 height 22
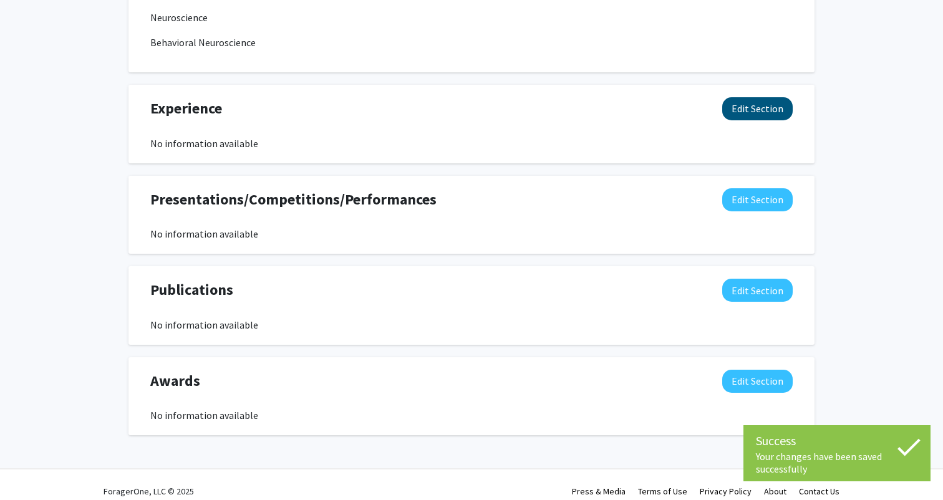
click at [756, 110] on button "Edit Section" at bounding box center [757, 108] width 70 height 23
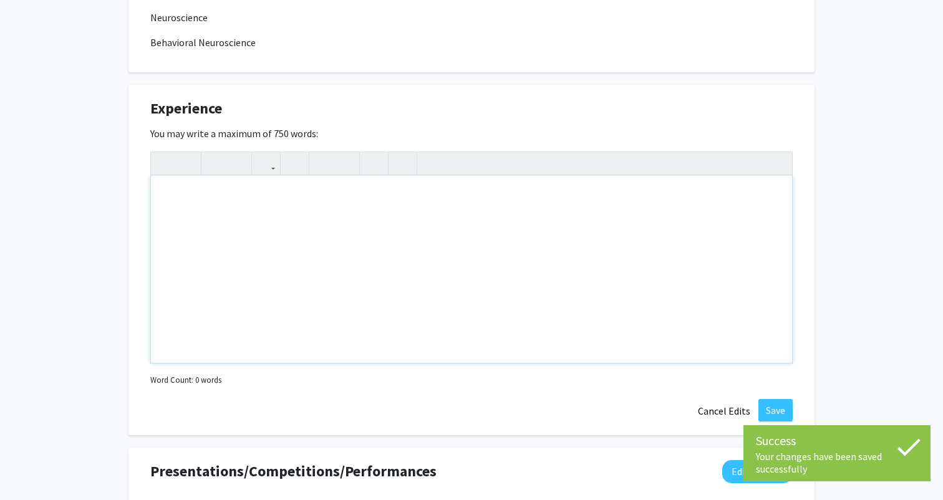
click at [484, 293] on div "Note to users with screen readers: Please deactivate our accessibility plugin f…" at bounding box center [471, 269] width 641 height 187
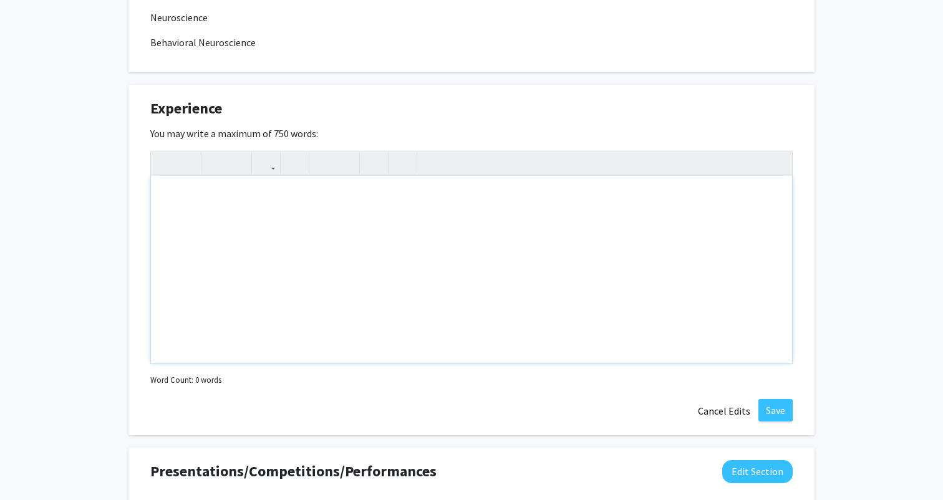
paste div "Note to users with screen readers: Please deactivate our accessibility plugin f…"
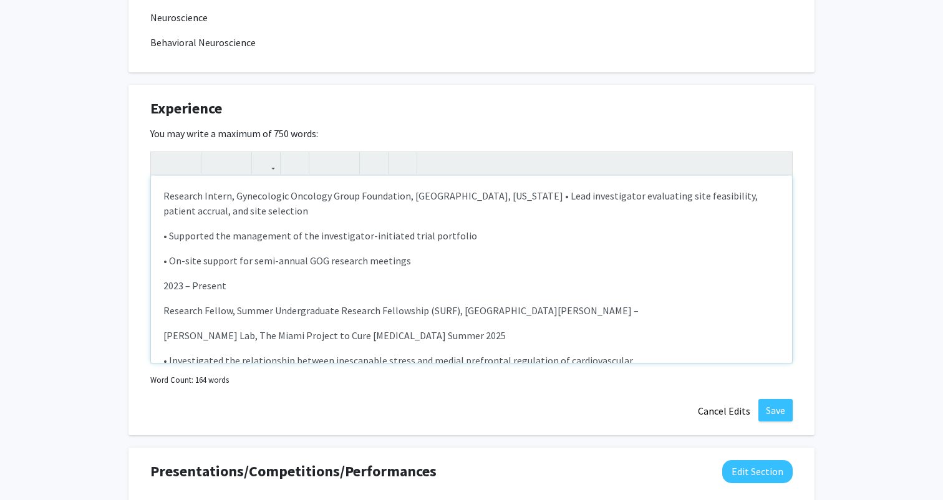
type textarea "<p>Research Intern, Gynecologic Oncology Group Foundation, Philadelphia, Pennsy…"
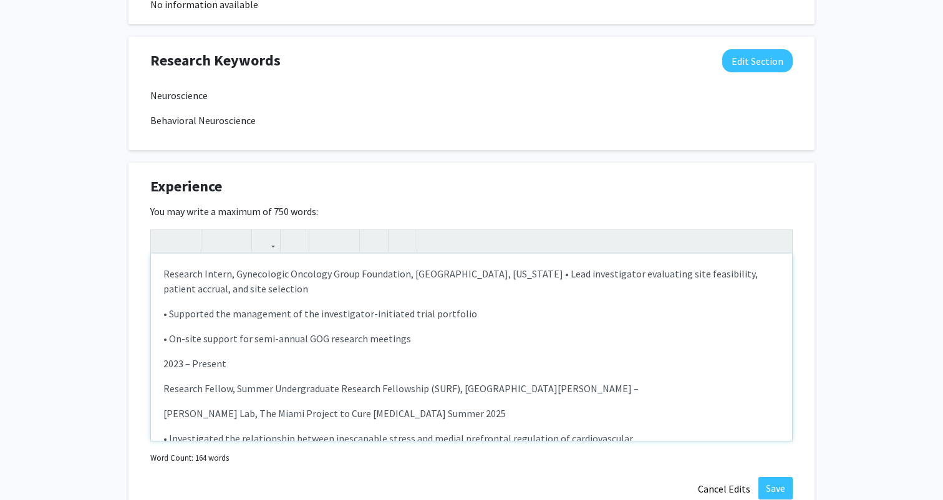
scroll to position [0, 0]
drag, startPoint x: 229, startPoint y: 362, endPoint x: 145, endPoint y: 367, distance: 83.6
click at [145, 367] on div "Experience Edit Section You may write a maximum of 750 words: Research Intern, …" at bounding box center [471, 338] width 686 height 350
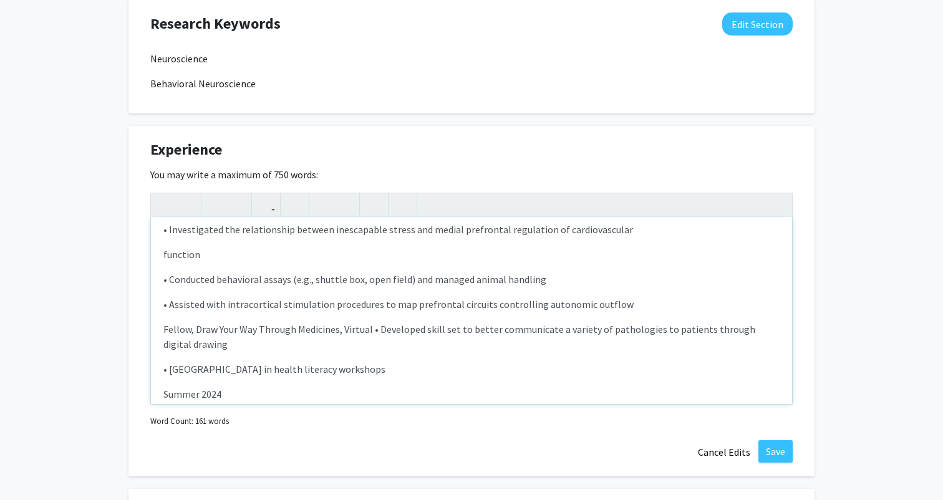
scroll to position [184, 0]
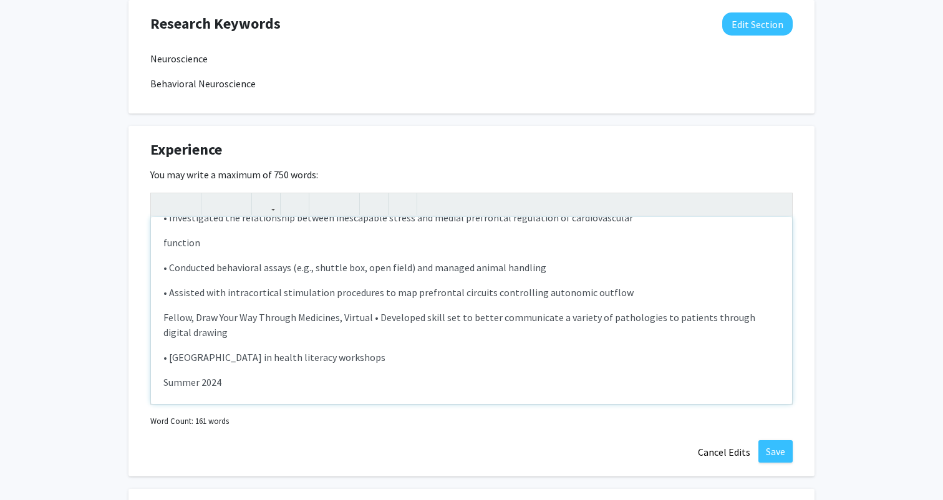
click at [164, 320] on p "Fellow, Draw Your Way Through Medicines, Virtual • Developed skill set to bette…" at bounding box center [471, 325] width 616 height 30
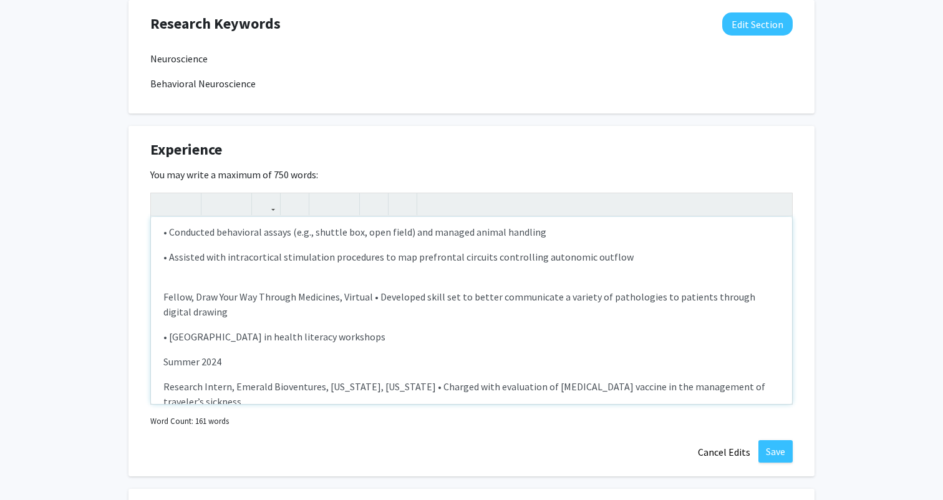
scroll to position [212, 0]
drag, startPoint x: 243, startPoint y: 361, endPoint x: 142, endPoint y: 362, distance: 101.0
click at [142, 362] on div "Experience Edit Section You may write a maximum of 750 words: Research Intern, …" at bounding box center [471, 301] width 686 height 350
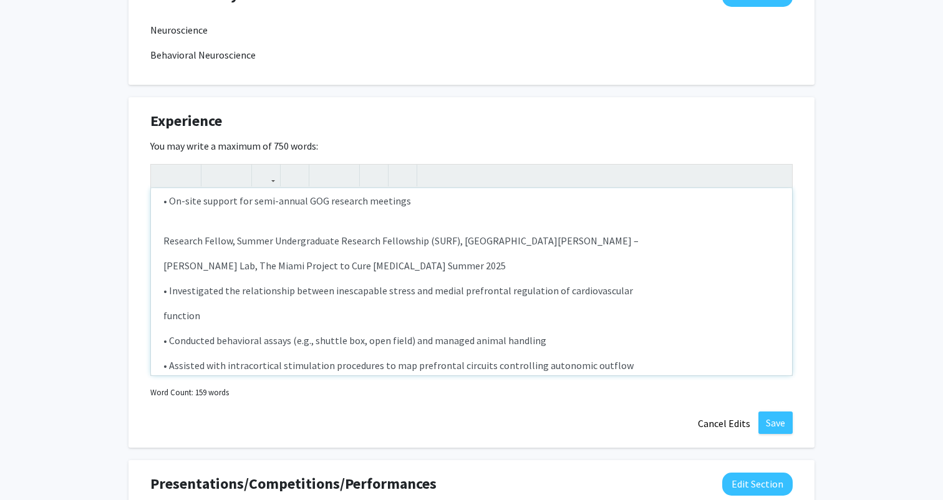
scroll to position [67, 0]
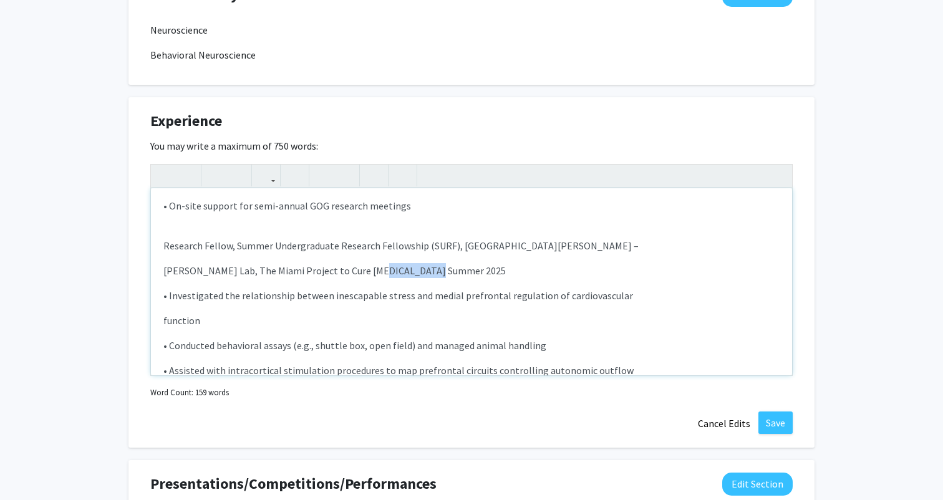
drag, startPoint x: 362, startPoint y: 272, endPoint x: 506, endPoint y: 272, distance: 144.0
click at [506, 272] on p "Ganzer Lab, The Miami Project to Cure Paralysis Summer 2025" at bounding box center [471, 270] width 616 height 15
click at [163, 274] on p "Ganzer Lab, The Miami Project to Cure Paralysis" at bounding box center [471, 270] width 616 height 15
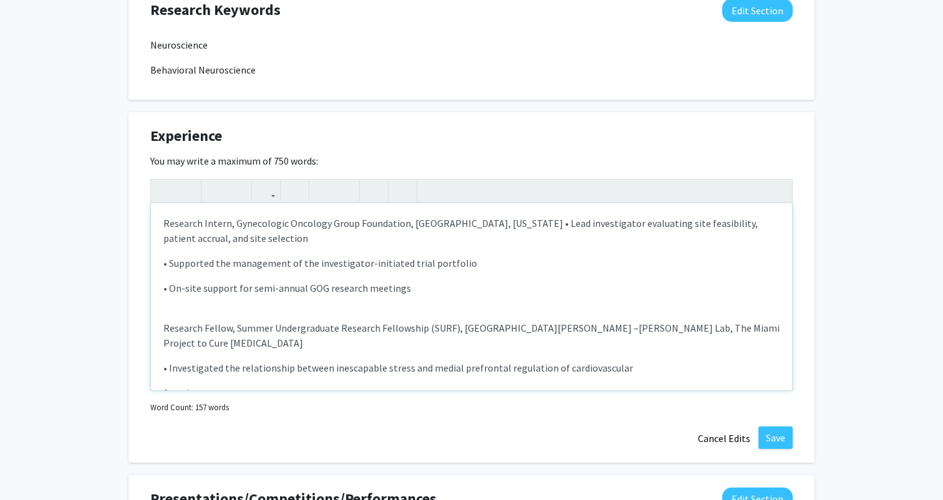
scroll to position [681, 0]
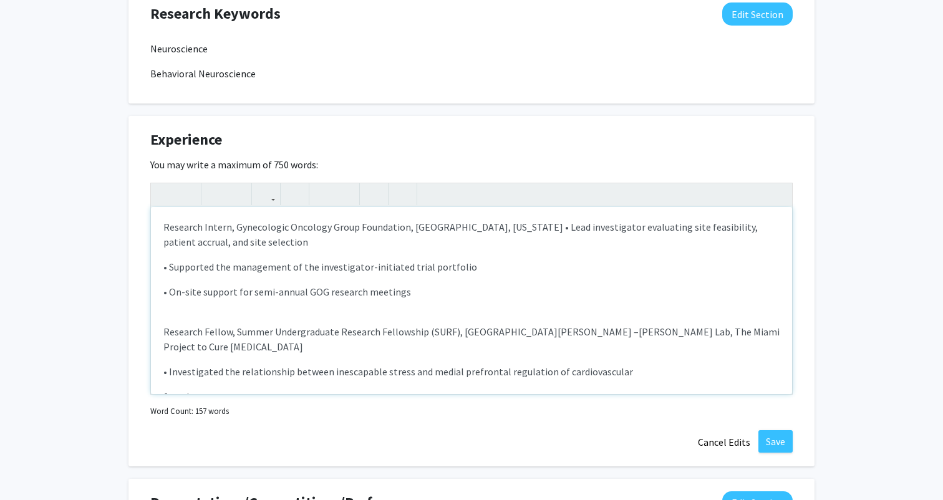
click at [185, 242] on p "Research Intern, Gynecologic Oncology Group Foundation, Philadelphia, Pennsylva…" at bounding box center [471, 234] width 616 height 30
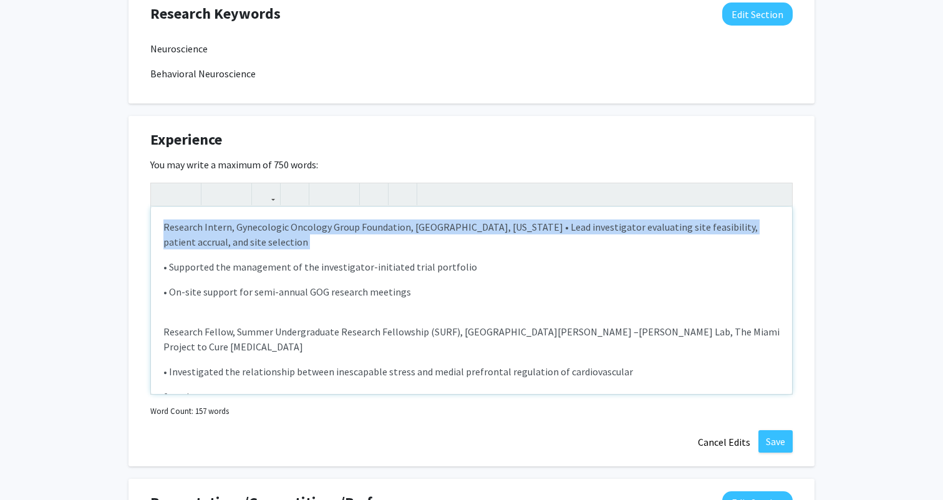
click at [185, 242] on p "Research Intern, Gynecologic Oncology Group Foundation, Philadelphia, Pennsylva…" at bounding box center [471, 234] width 616 height 30
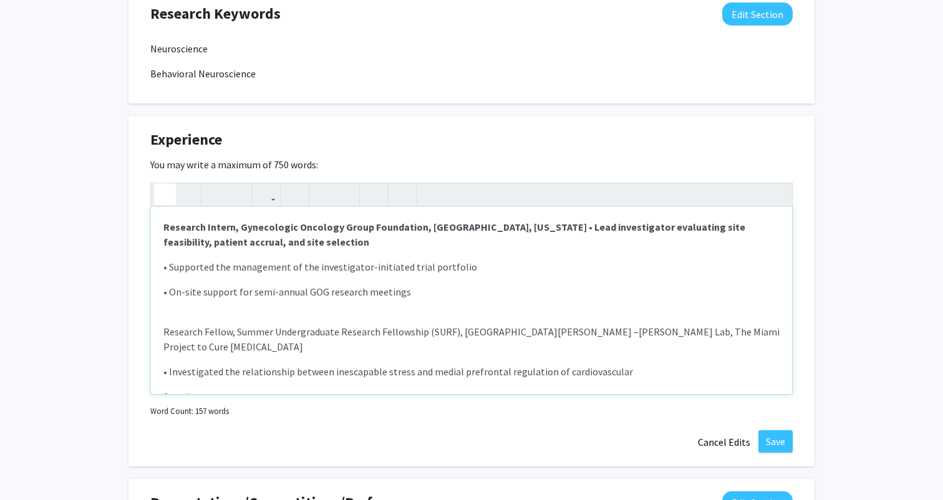
click at [180, 345] on span "Ganzer Lab, The Miami Project to Cure Paralysis" at bounding box center [471, 338] width 616 height 27
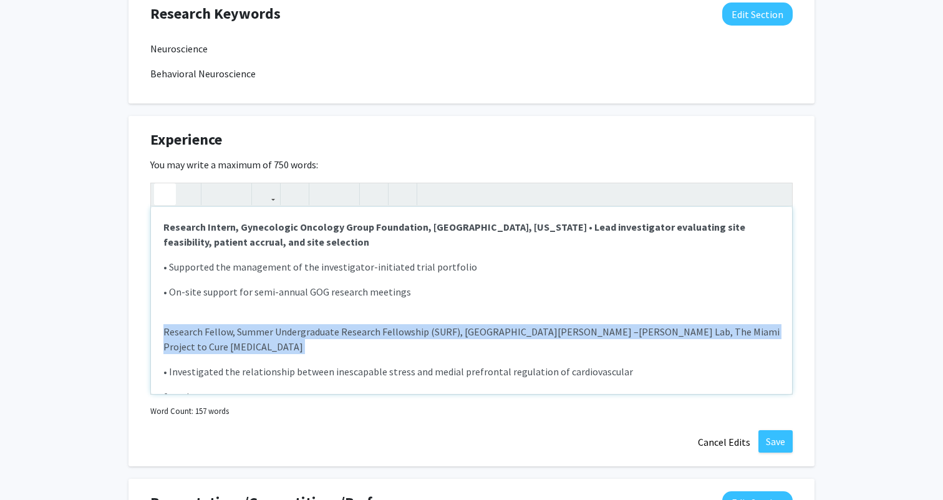
click at [180, 345] on span "Ganzer Lab, The Miami Project to Cure Paralysis" at bounding box center [471, 338] width 616 height 27
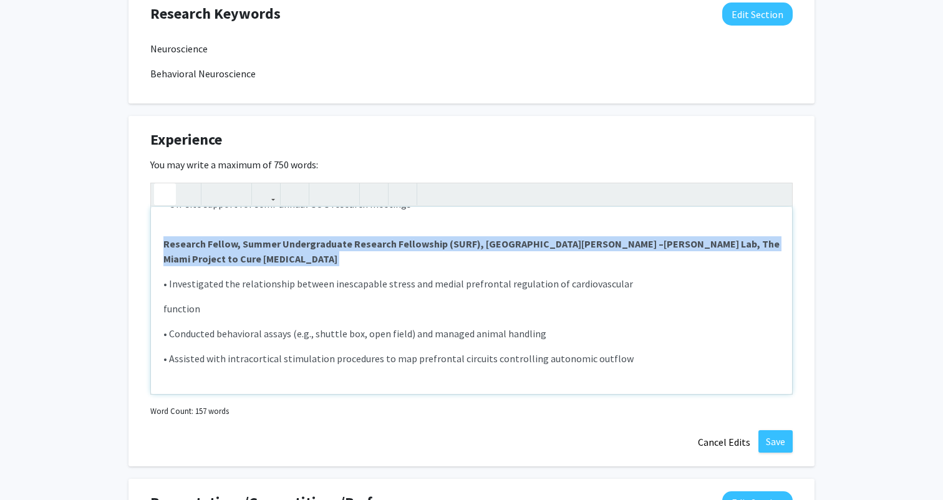
scroll to position [128, 0]
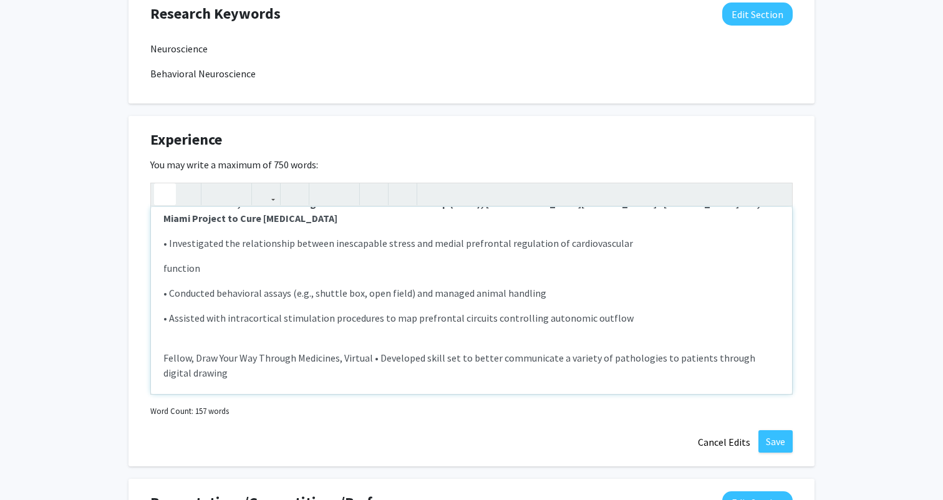
click at [185, 362] on p "Fellow, Draw Your Way Through Medicines, Virtual • Developed skill set to bette…" at bounding box center [471, 365] width 616 height 30
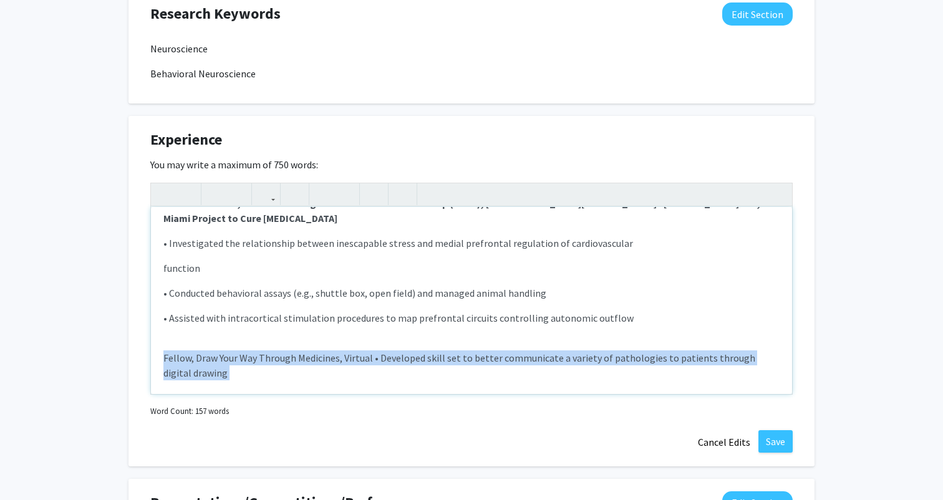
click at [185, 362] on p "Fellow, Draw Your Way Through Medicines, Virtual • Developed skill set to bette…" at bounding box center [471, 365] width 616 height 30
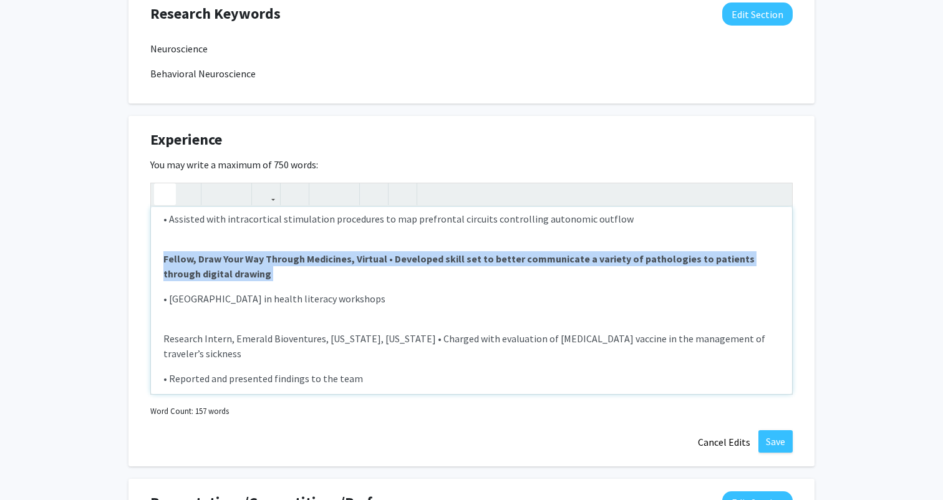
scroll to position [227, 0]
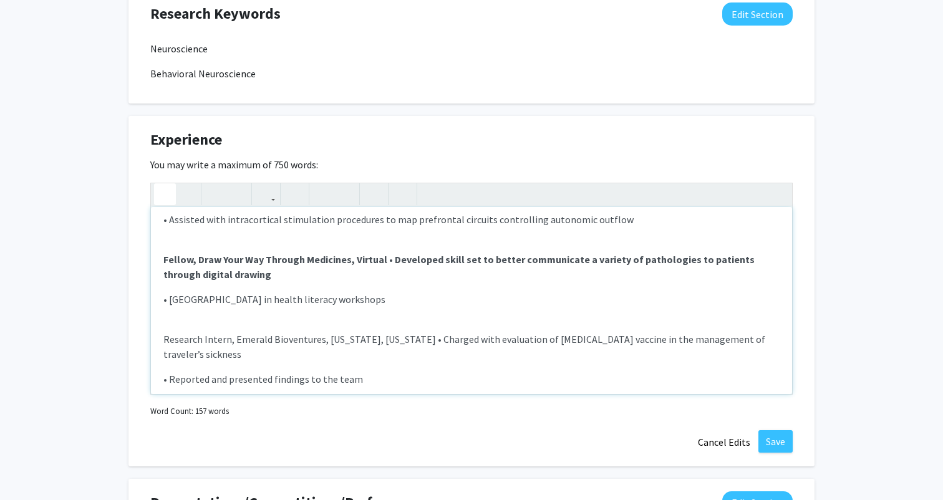
click at [183, 341] on p "Research Intern, Emerald Bioventures, New York, New York • Charged with evaluat…" at bounding box center [471, 347] width 616 height 30
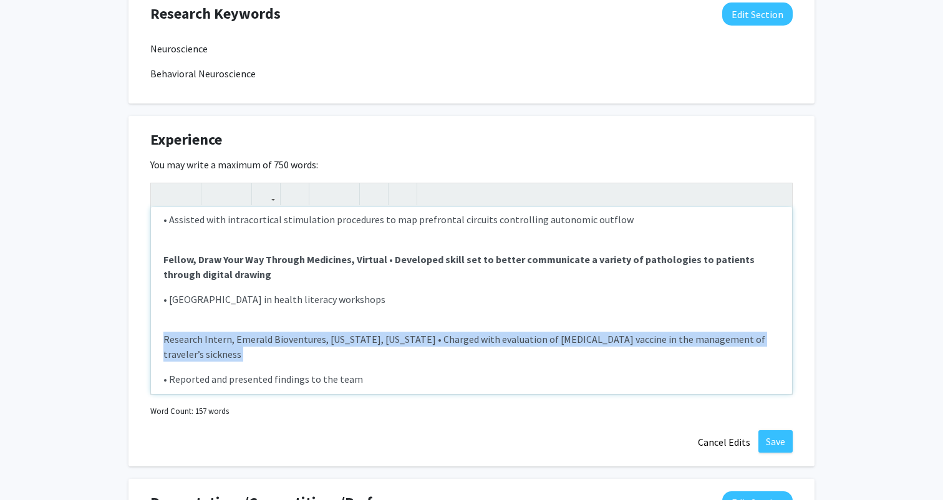
click at [183, 341] on p "Research Intern, Emerald Bioventures, New York, New York • Charged with evaluat…" at bounding box center [471, 347] width 616 height 30
type textarea "<p><strong>Research Intern, Gynecologic Oncology Group Foundation, Philadelphia…"
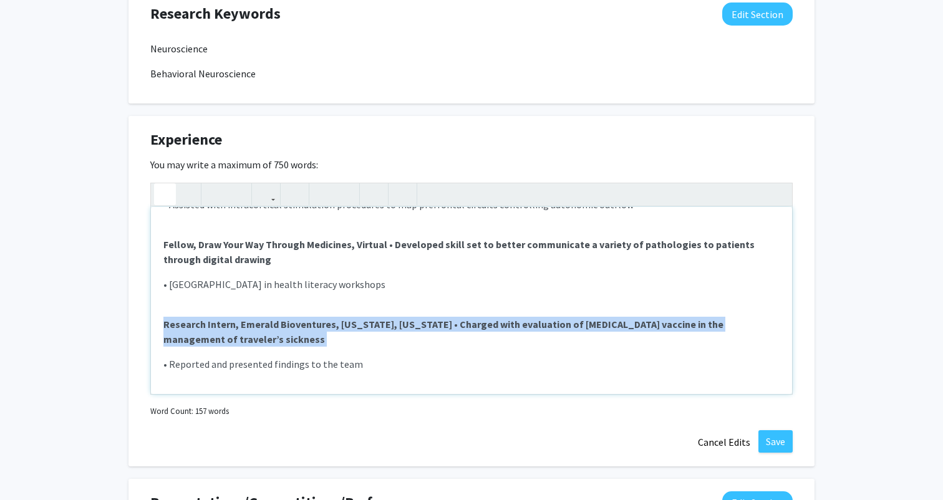
scroll to position [122, 0]
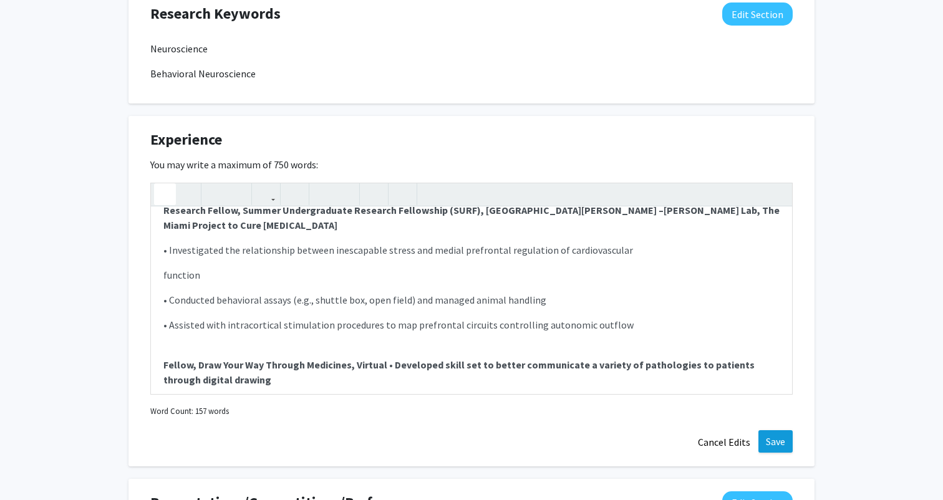
click at [773, 436] on button "Save" at bounding box center [775, 441] width 34 height 22
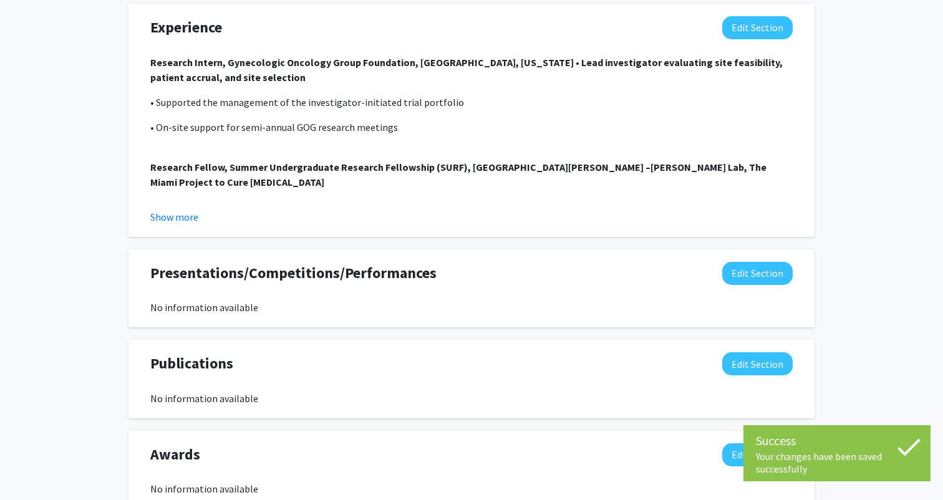
scroll to position [825, 0]
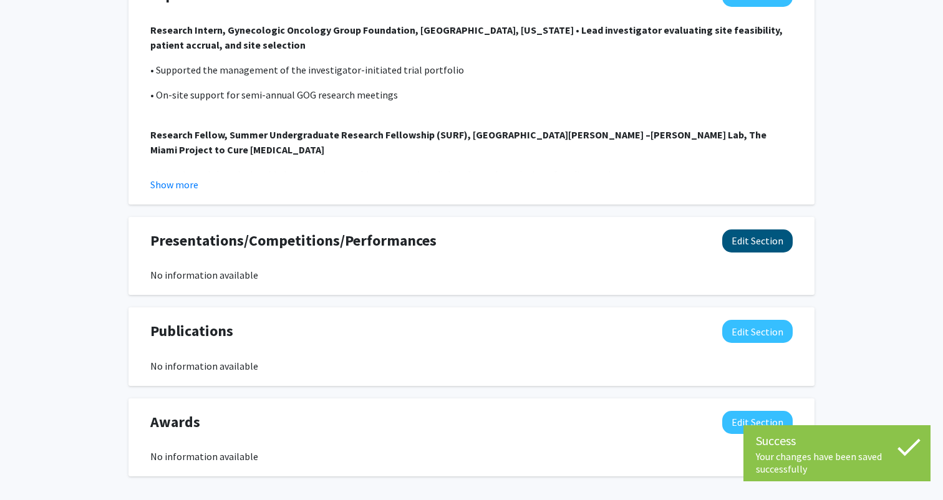
click at [741, 252] on button "Edit Section" at bounding box center [757, 240] width 70 height 23
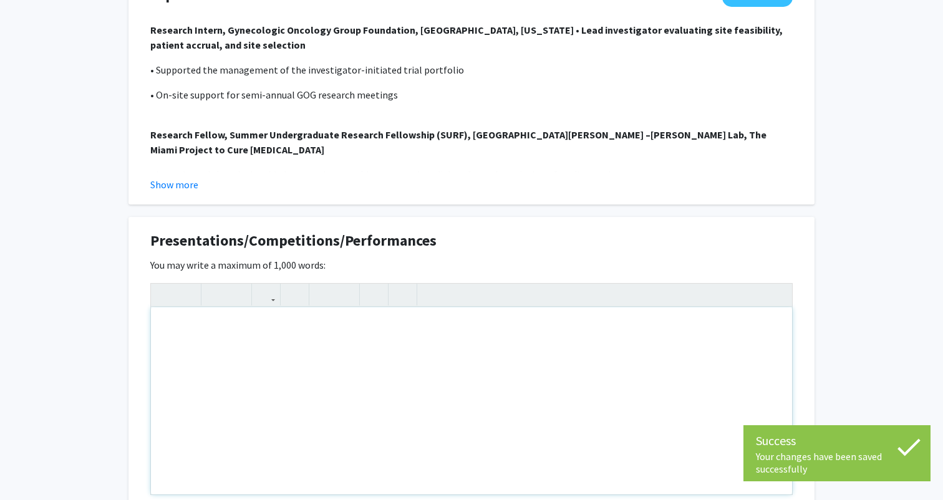
click at [413, 355] on div "Note to users with screen readers: Please deactivate our accessibility plugin f…" at bounding box center [471, 400] width 641 height 187
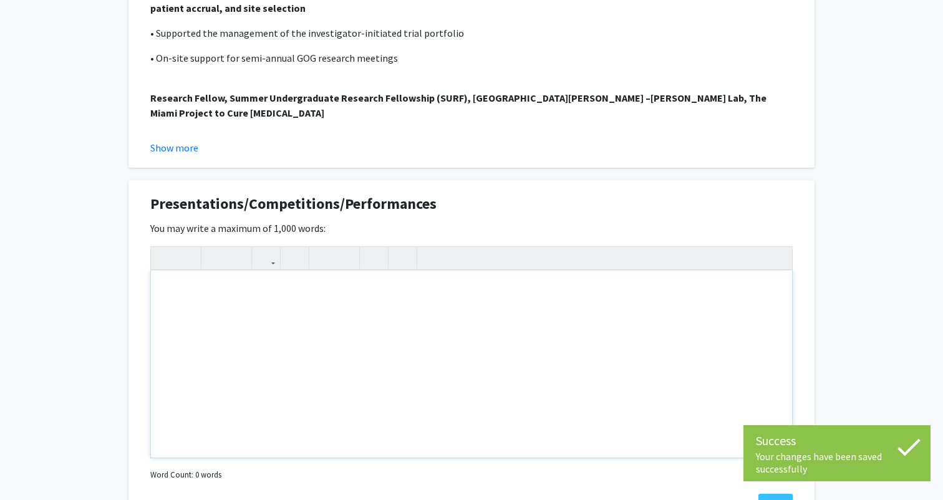
scroll to position [862, 0]
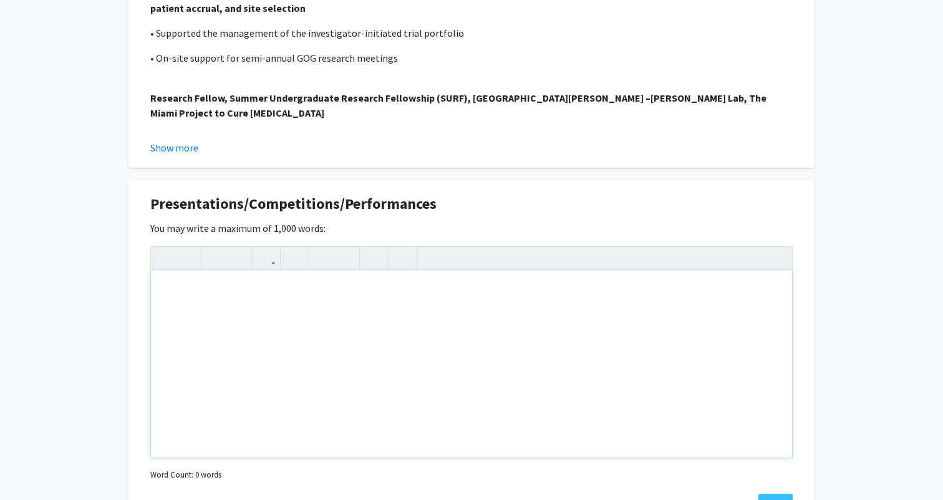
click at [305, 373] on div "Note to users with screen readers: Please deactivate our accessibility plugin f…" at bounding box center [471, 364] width 641 height 187
paste div "Note to users with screen readers: Please deactivate our accessibility plugin f…"
type textarea "<p>ORAL PRESENTATIONS</p><p>• Slomovitz, S. Inescapable Stress Alters Prefronta…"
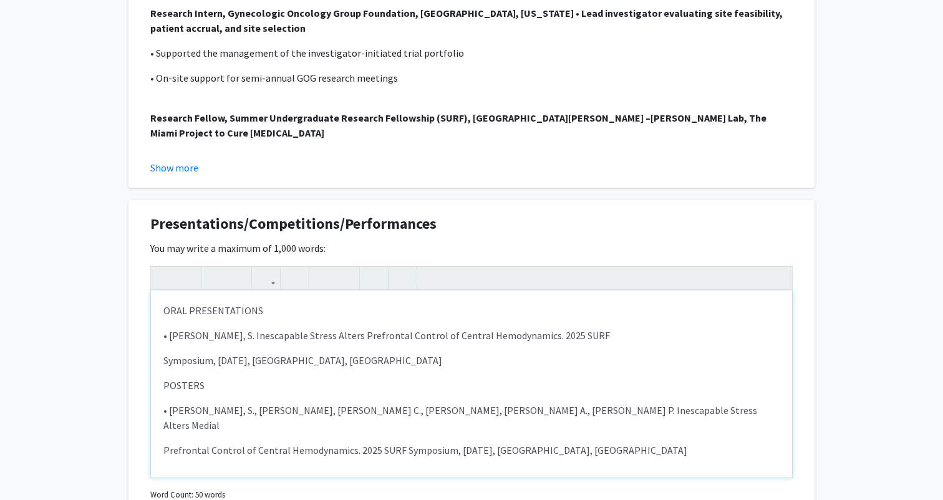
scroll to position [822, 0]
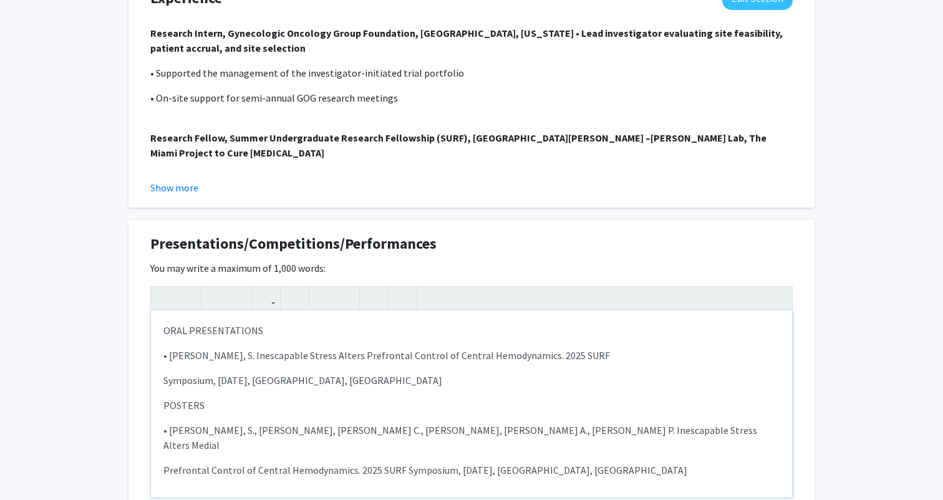
click at [188, 337] on p "ORAL PRESENTATIONS" at bounding box center [471, 330] width 616 height 15
click at [162, 297] on icon "button" at bounding box center [165, 297] width 11 height 21
click at [178, 406] on p "POSTERS" at bounding box center [471, 405] width 616 height 15
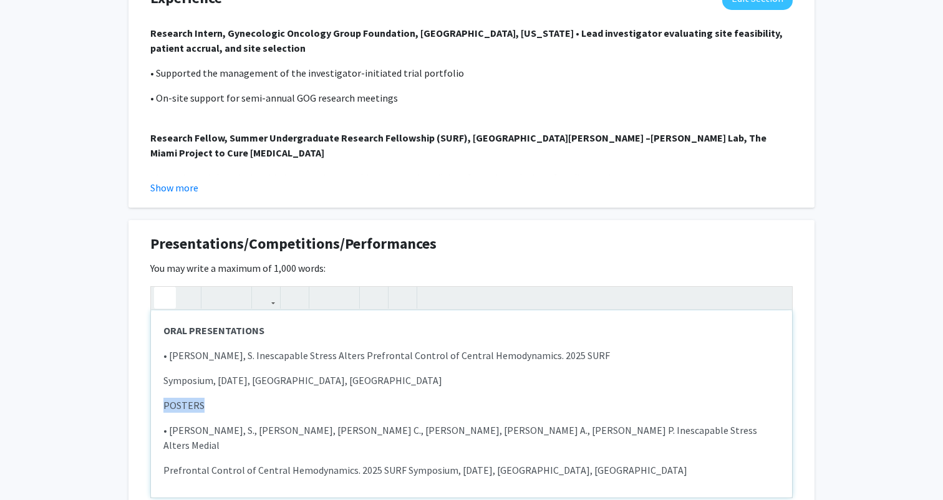
click at [178, 406] on p "POSTERS" at bounding box center [471, 405] width 616 height 15
click at [211, 409] on p "POSTERS" at bounding box center [471, 405] width 616 height 15
click at [352, 393] on div "ORAL PRESENTATIONS • Slomovitz, S. Inescapable Stress Alters Prefrontal Control…" at bounding box center [471, 403] width 641 height 187
click at [166, 383] on p "Symposium, July 2025, Miami, FL" at bounding box center [471, 380] width 616 height 15
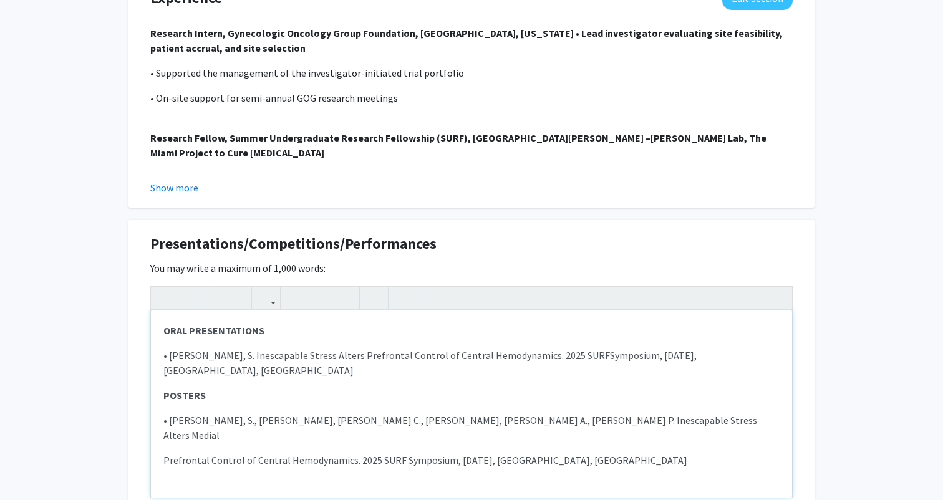
click at [160, 380] on div "ORAL PRESENTATIONS • Slomovitz, S. Inescapable Stress Alters Prefrontal Control…" at bounding box center [471, 403] width 641 height 187
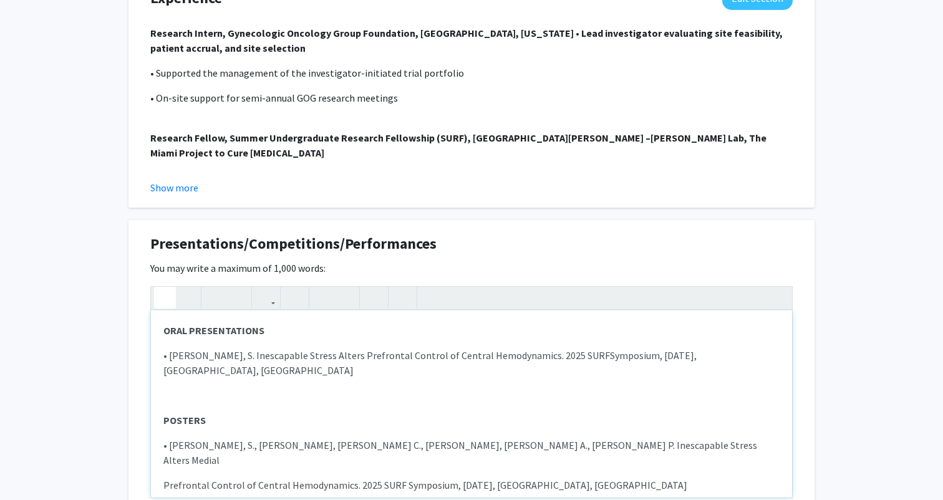
click at [163, 478] on p "Prefrontal Control of Central Hemodynamics. 2025 SURF Symposium, July 2025, Mia…" at bounding box center [471, 485] width 616 height 15
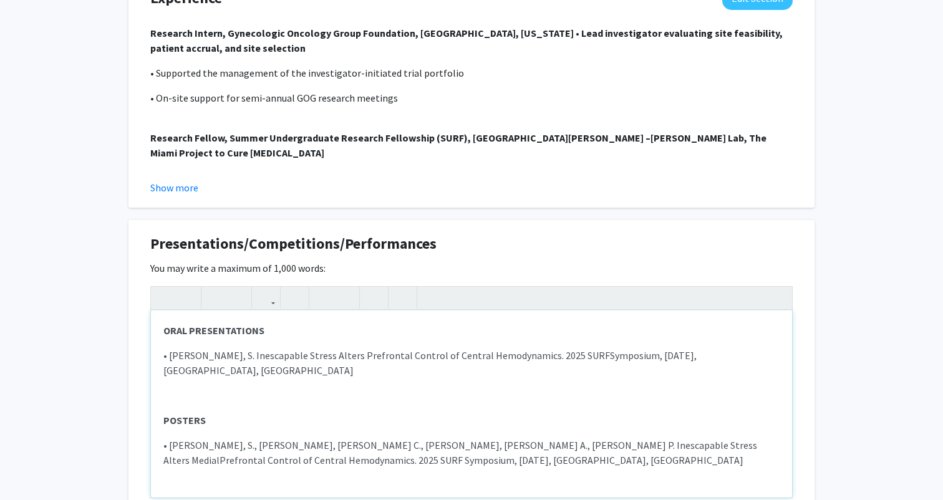
click at [163, 449] on div "ORAL PRESENTATIONS • Slomovitz, S. Inescapable Stress Alters Prefrontal Control…" at bounding box center [471, 403] width 641 height 187
type textarea "<p><strong>ORAL PRESENTATIONS</strong></p><p>• Slomovitz, S. Inescapable Stress…"
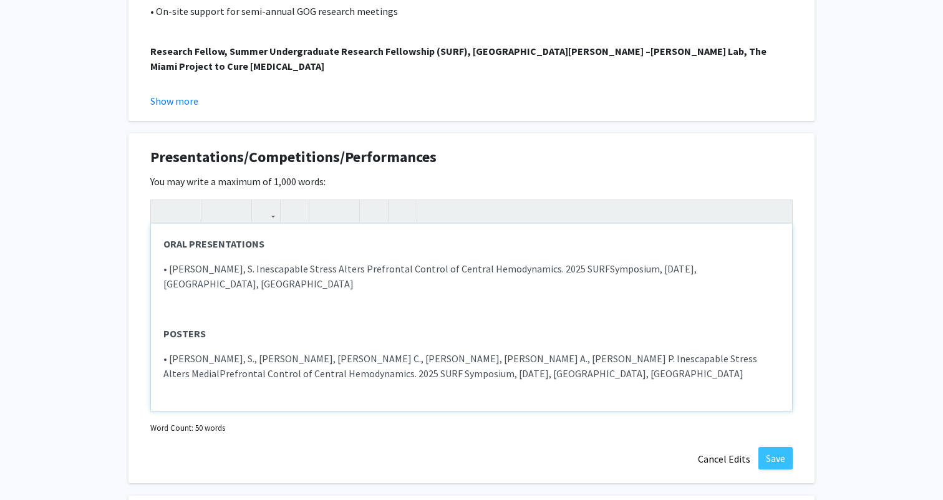
scroll to position [944, 0]
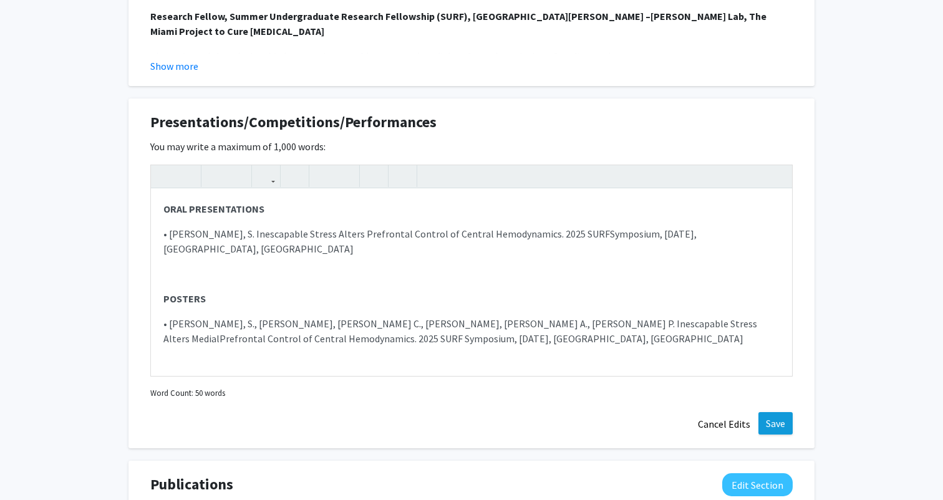
click at [780, 428] on button "Save" at bounding box center [775, 423] width 34 height 22
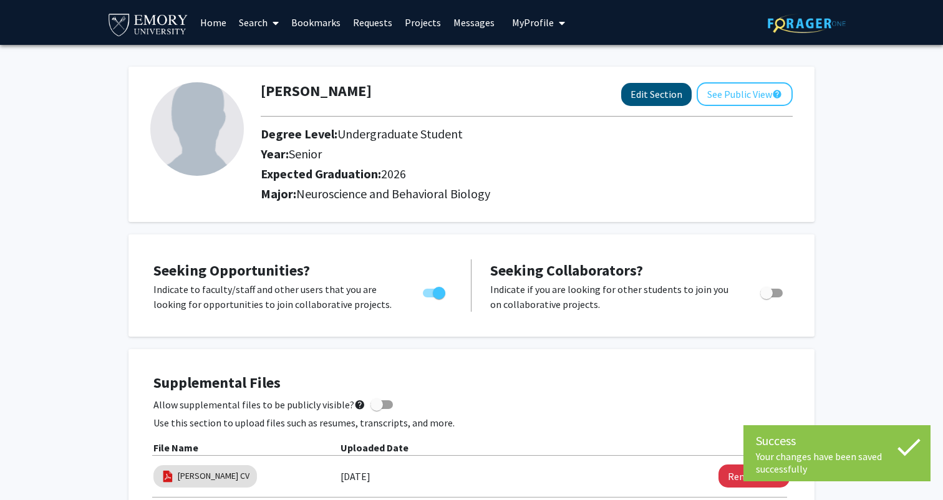
scroll to position [0, 0]
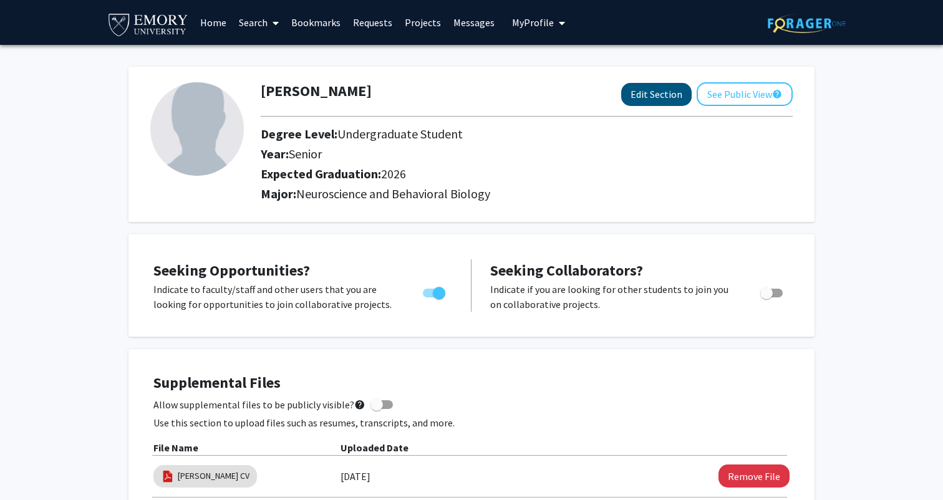
click at [676, 94] on button "Edit Section" at bounding box center [656, 94] width 70 height 23
select select "senior"
select select "2026"
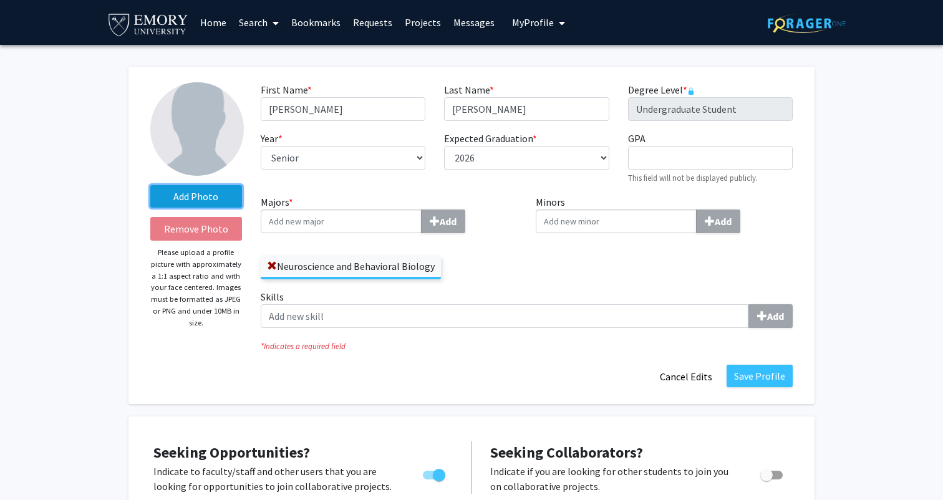
click at [189, 201] on label "Add Photo" at bounding box center [196, 196] width 92 height 22
click at [0, 0] on input "Add Photo" at bounding box center [0, 0] width 0 height 0
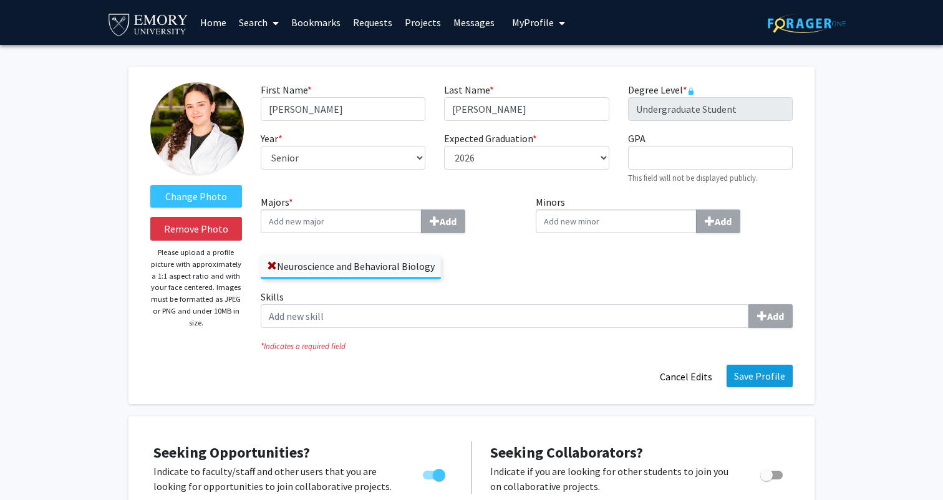
click at [756, 385] on button "Save Profile" at bounding box center [759, 376] width 66 height 22
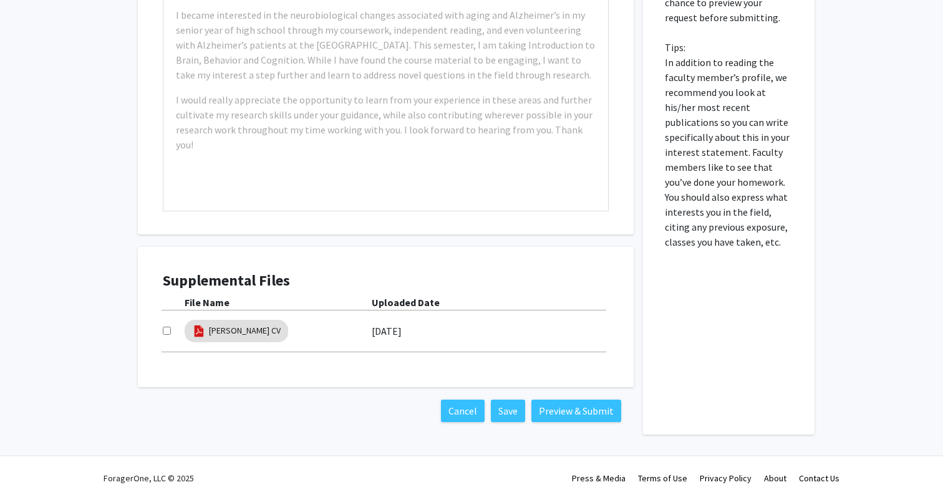
click at [168, 334] on input "checkbox" at bounding box center [167, 331] width 8 height 8
checkbox input "true"
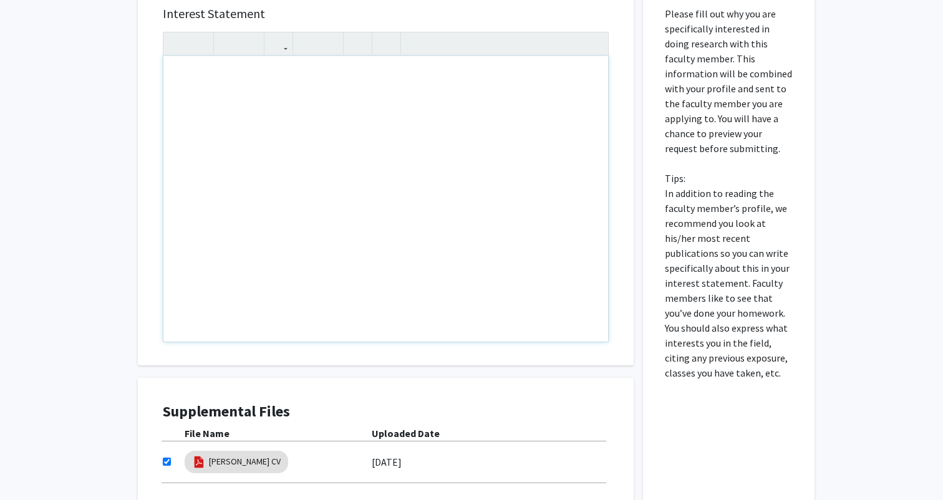
paste div "Note to users with screen readers: Please press Alt+0 or Option+0 to deactivate…"
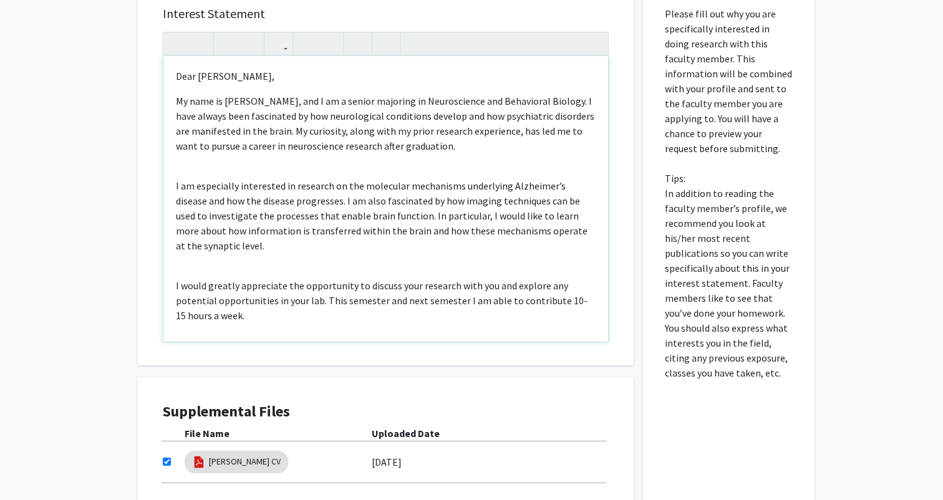
type textarea "<l>Ipsu Do. Sitam,</c><a>El sedd ei Tempo Incididun, utl E do m aliqua enimadmi…"
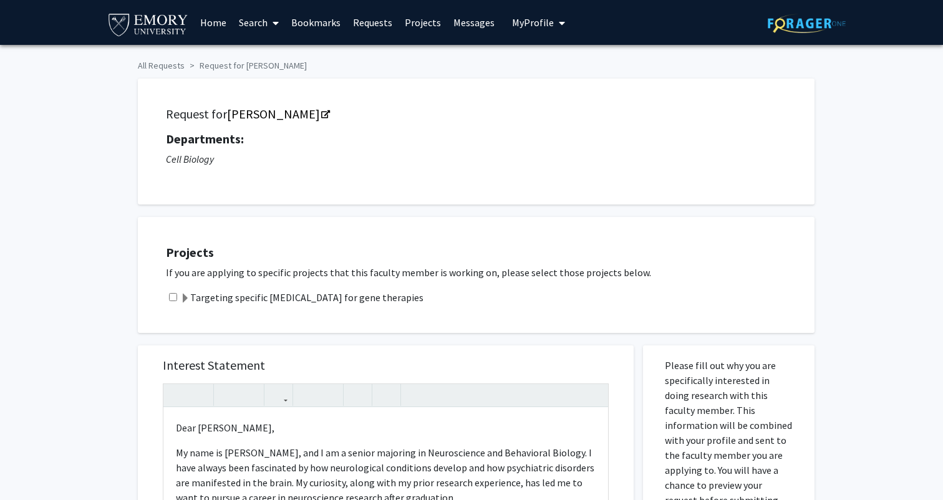
click at [180, 300] on span at bounding box center [185, 299] width 10 height 10
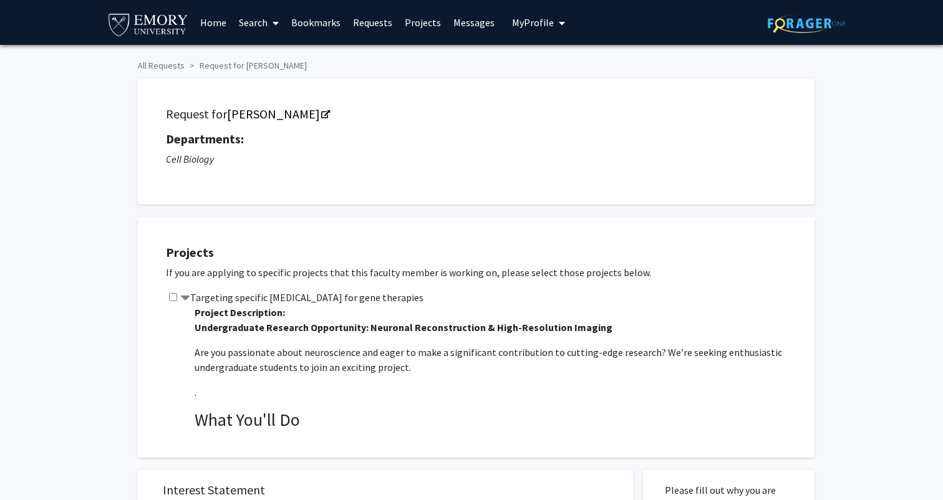
click at [175, 301] on input "checkbox" at bounding box center [173, 297] width 8 height 8
checkbox input "true"
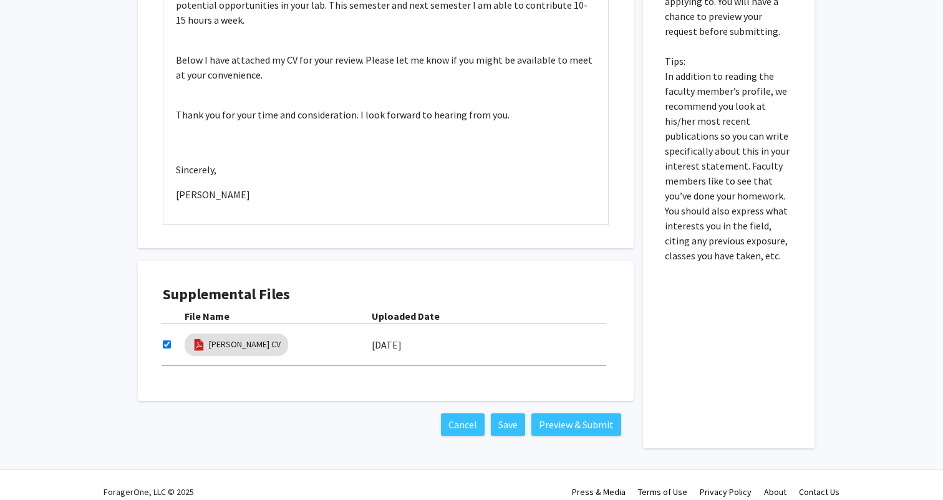
scroll to position [602, 0]
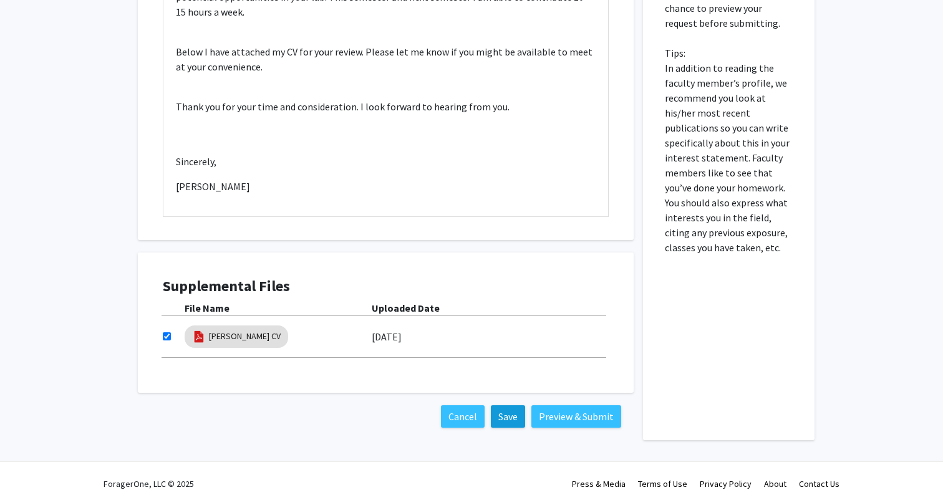
click at [507, 418] on button "Save" at bounding box center [508, 416] width 34 height 22
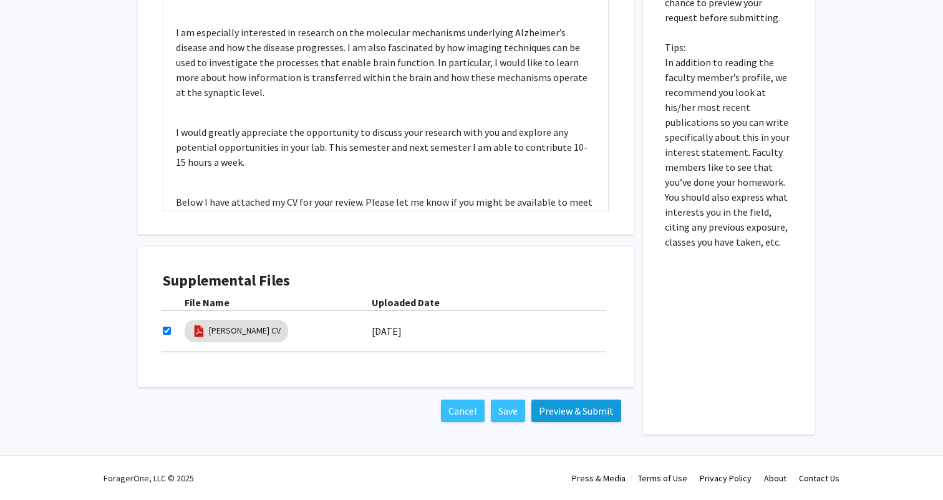
scroll to position [608, 0]
click at [568, 410] on button "Preview & Submit" at bounding box center [576, 411] width 90 height 22
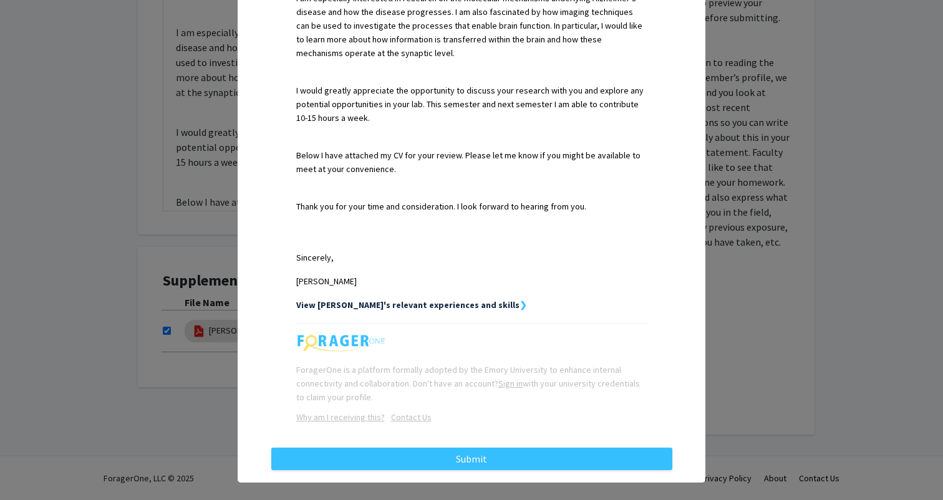
scroll to position [464, 0]
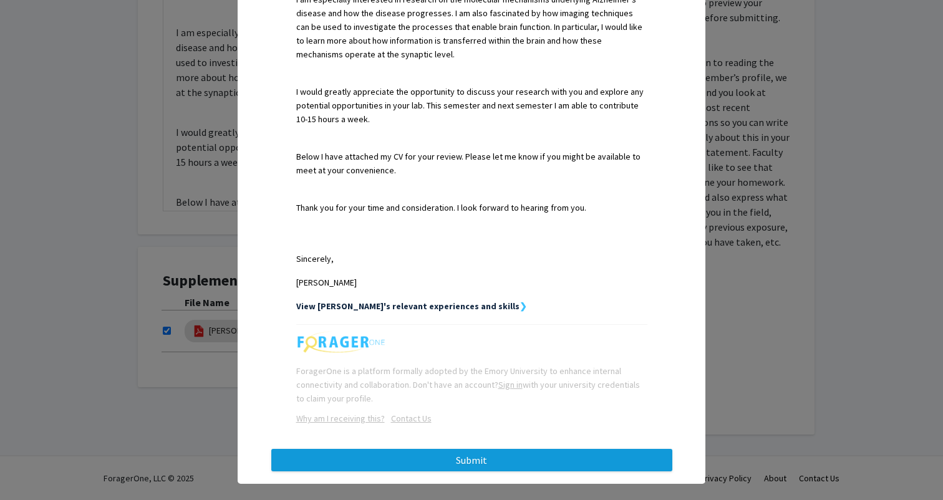
click at [443, 449] on button "Submit" at bounding box center [471, 460] width 401 height 22
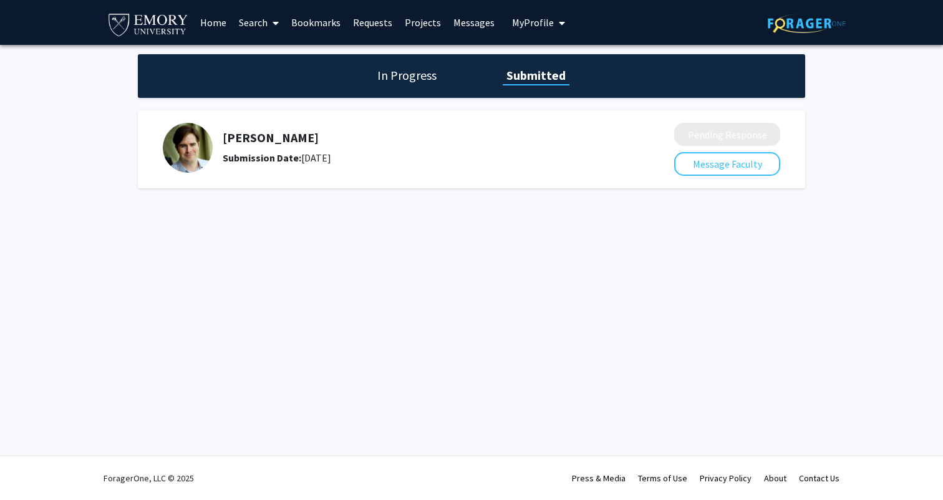
click at [416, 89] on div "In Progress Submitted" at bounding box center [471, 76] width 667 height 44
click at [407, 23] on link "Projects" at bounding box center [422, 23] width 49 height 44
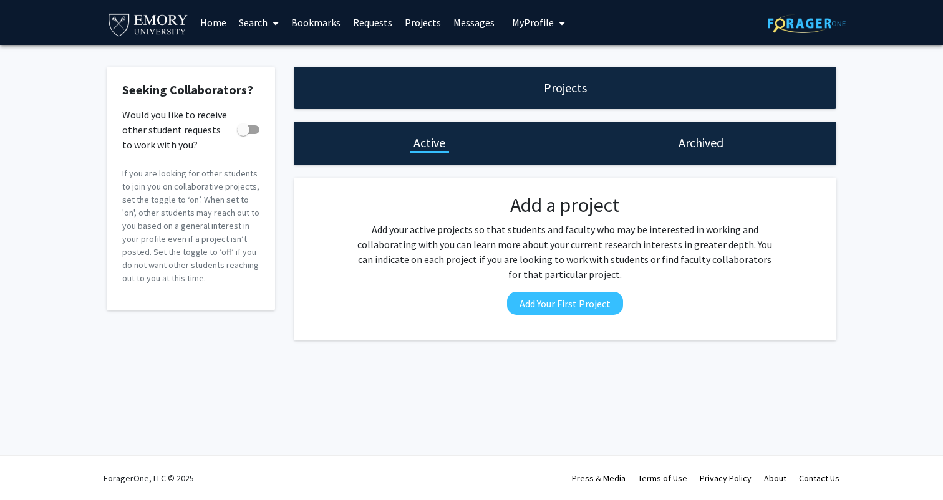
click at [221, 31] on link "Home" at bounding box center [213, 23] width 39 height 44
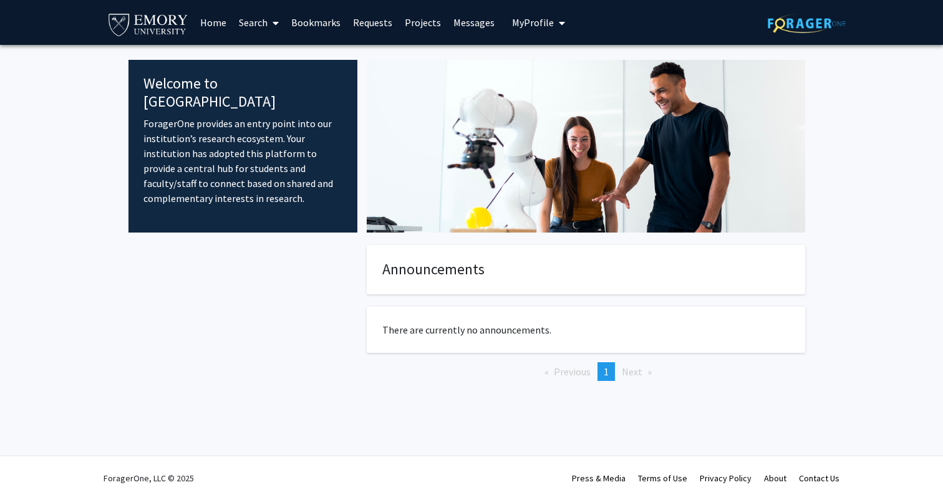
click at [251, 22] on link "Search" at bounding box center [259, 23] width 52 height 44
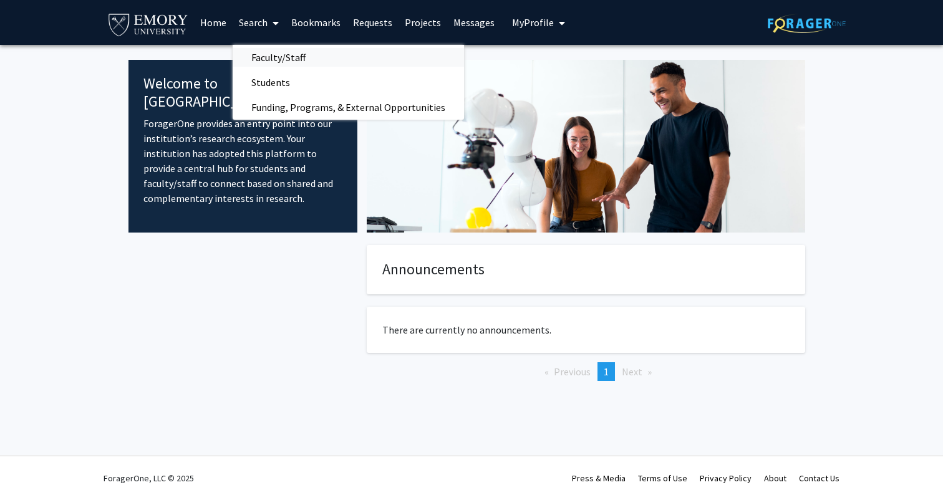
click at [274, 59] on span "Faculty/Staff" at bounding box center [279, 57] width 92 height 25
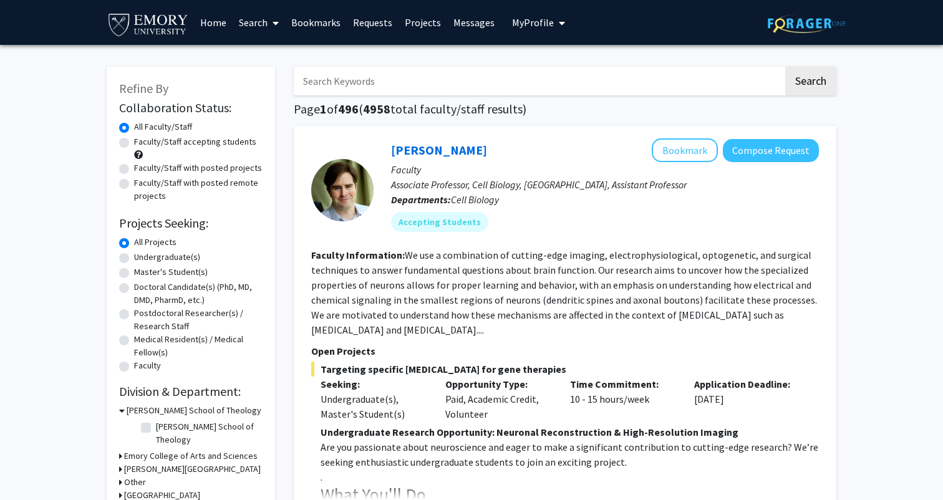
click at [188, 170] on label "Faculty/Staff with posted projects" at bounding box center [198, 167] width 128 height 13
click at [142, 170] on input "Faculty/Staff with posted projects" at bounding box center [138, 165] width 8 height 8
radio input "true"
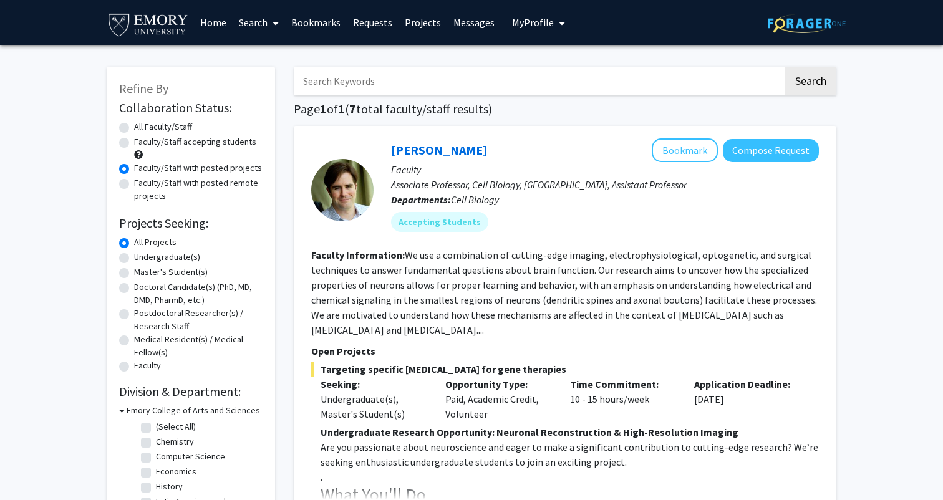
click at [177, 152] on div "Faculty/Staff accepting students" at bounding box center [190, 148] width 143 height 26
click at [173, 143] on label "Faculty/Staff accepting students" at bounding box center [195, 141] width 122 height 13
click at [142, 143] on input "Faculty/Staff accepting students" at bounding box center [138, 139] width 8 height 8
radio input "true"
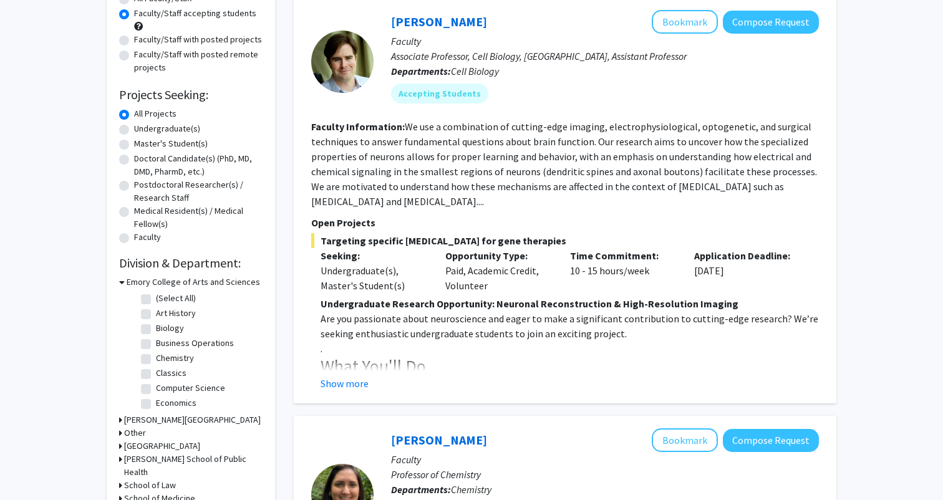
scroll to position [130, 0]
